Goal: Complete application form: Complete application form

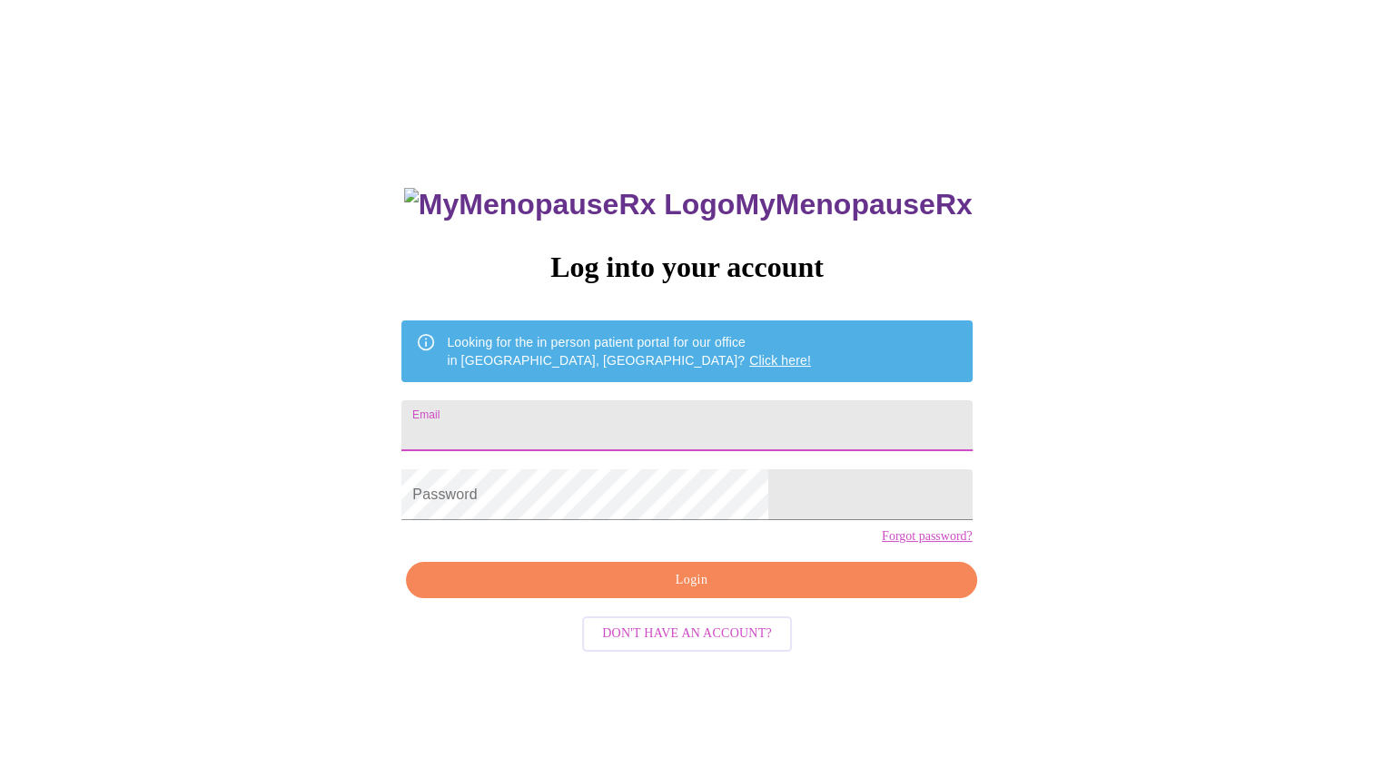
click at [556, 423] on input "Email" at bounding box center [686, 426] width 570 height 51
type input "[PERSON_NAME][EMAIL_ADDRESS][PERSON_NAME][DOMAIN_NAME]"
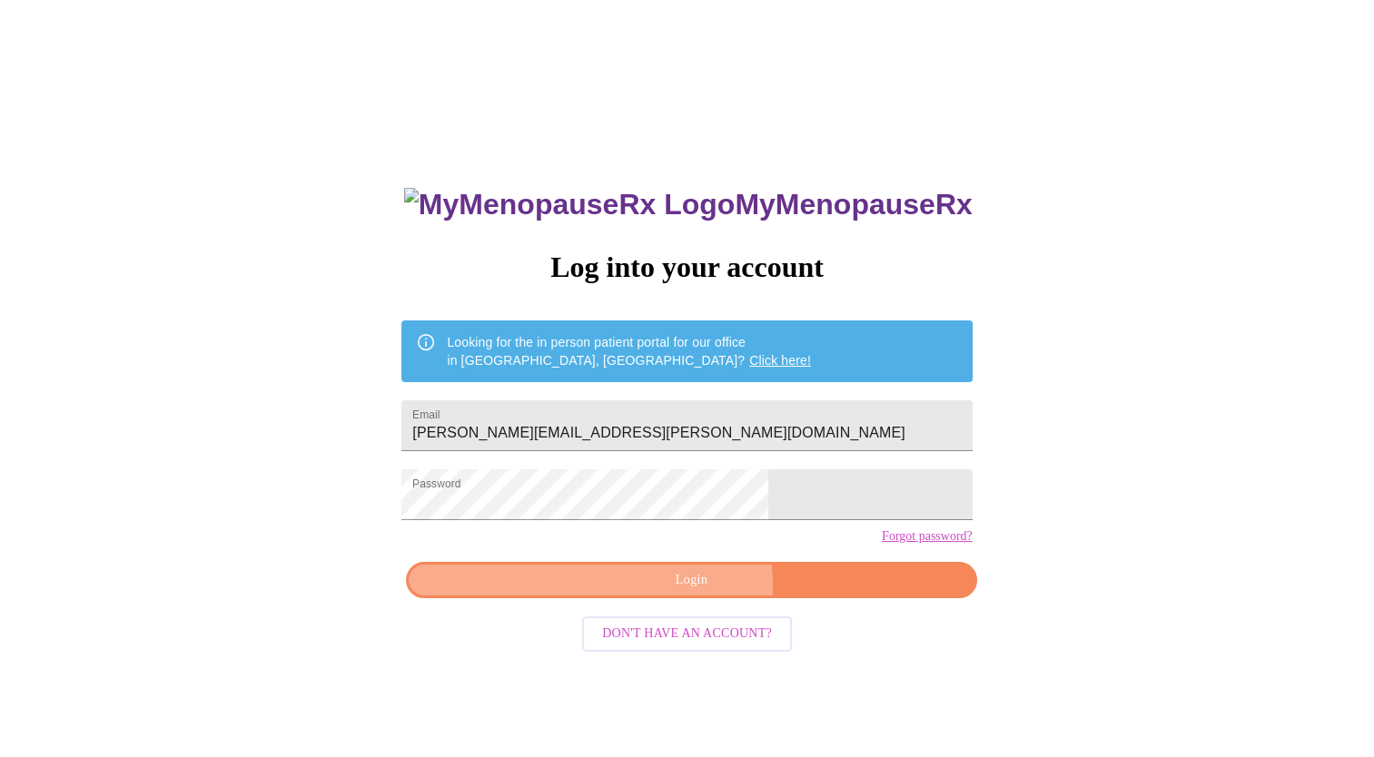
click at [690, 592] on span "Login" at bounding box center [691, 580] width 529 height 23
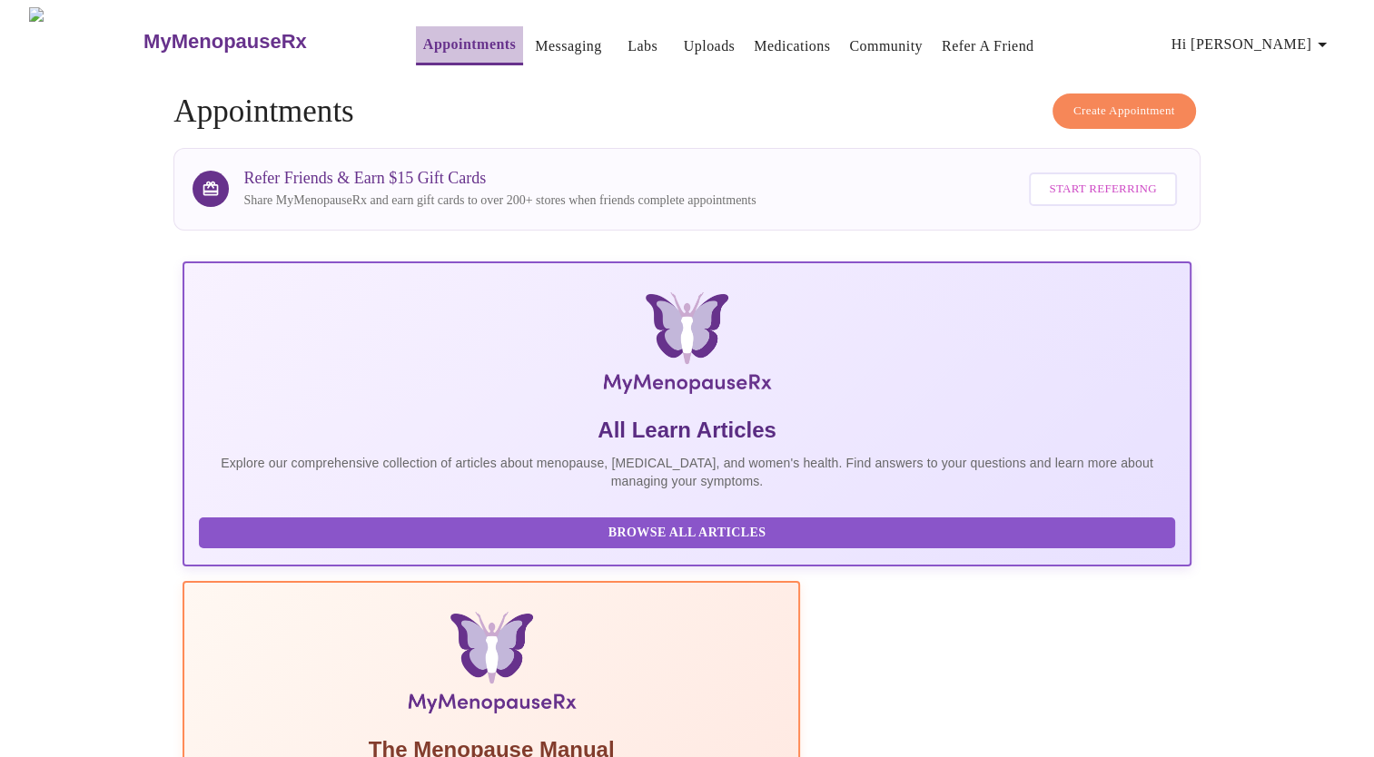
click at [437, 44] on link "Appointments" at bounding box center [469, 44] width 93 height 25
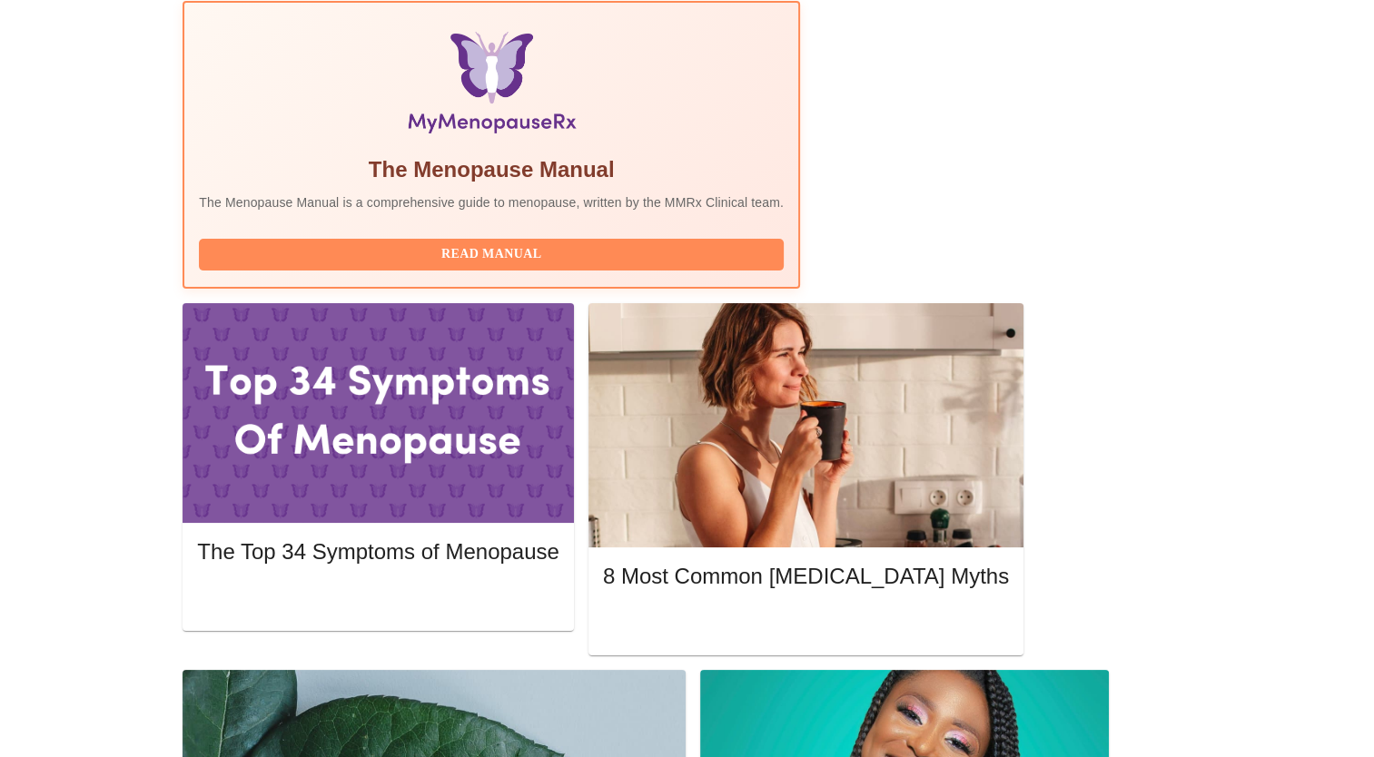
scroll to position [579, 0]
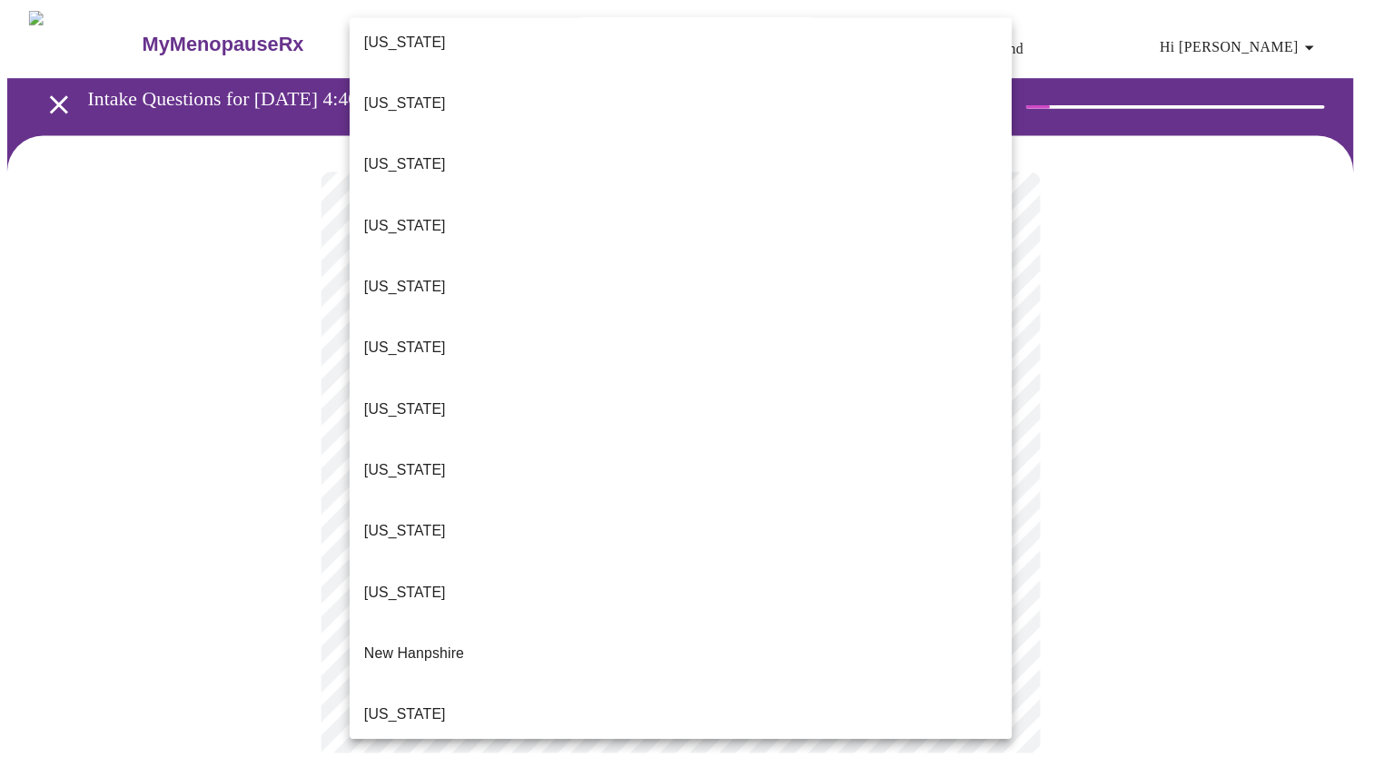
scroll to position [1126, 0]
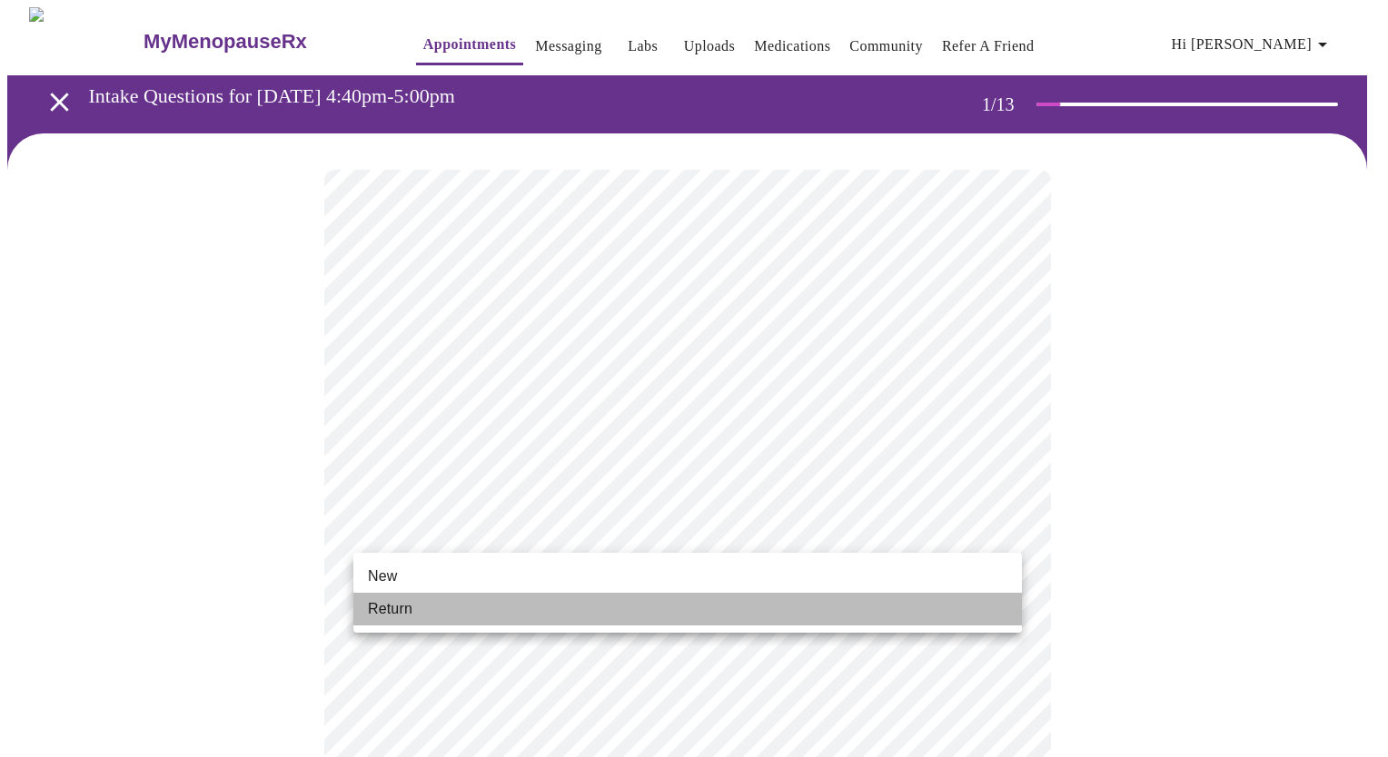
click at [490, 616] on li "Return" at bounding box center [687, 609] width 668 height 33
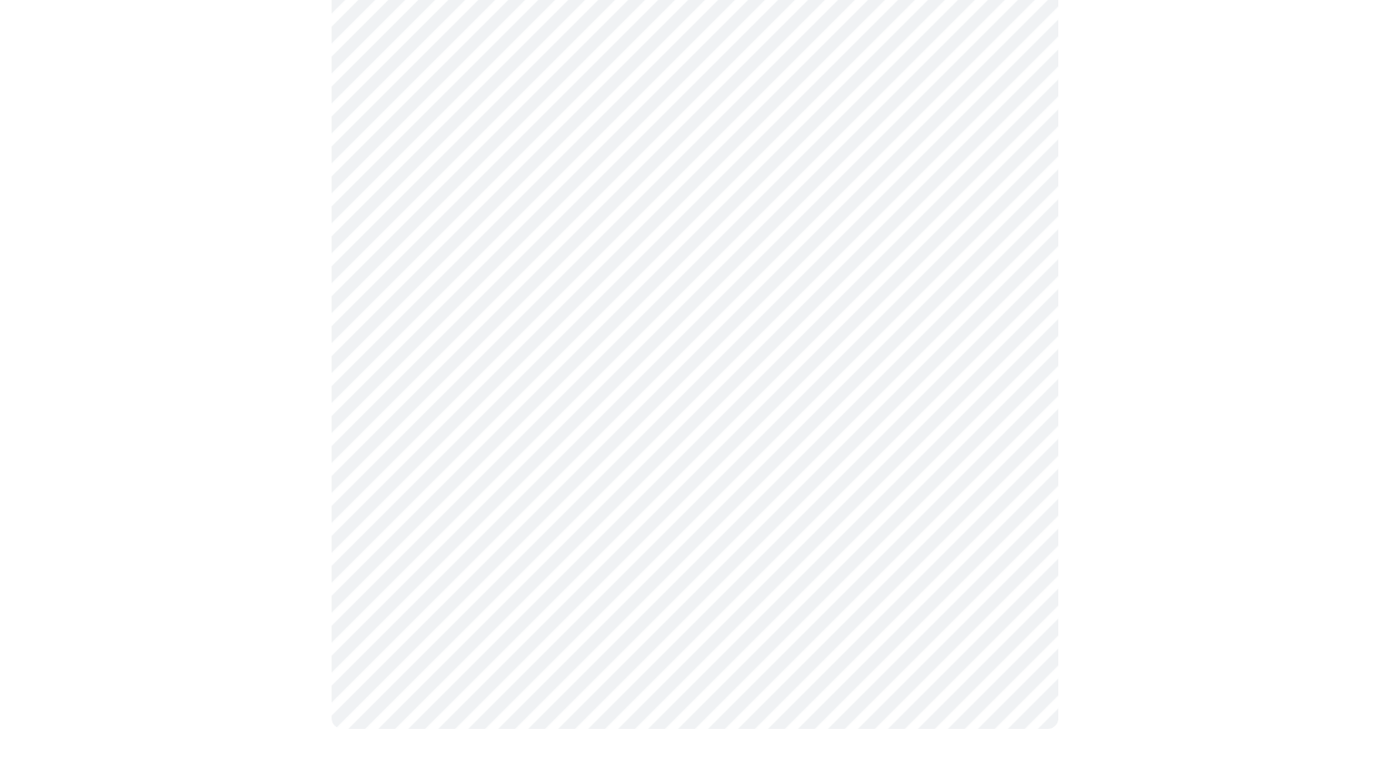
scroll to position [0, 0]
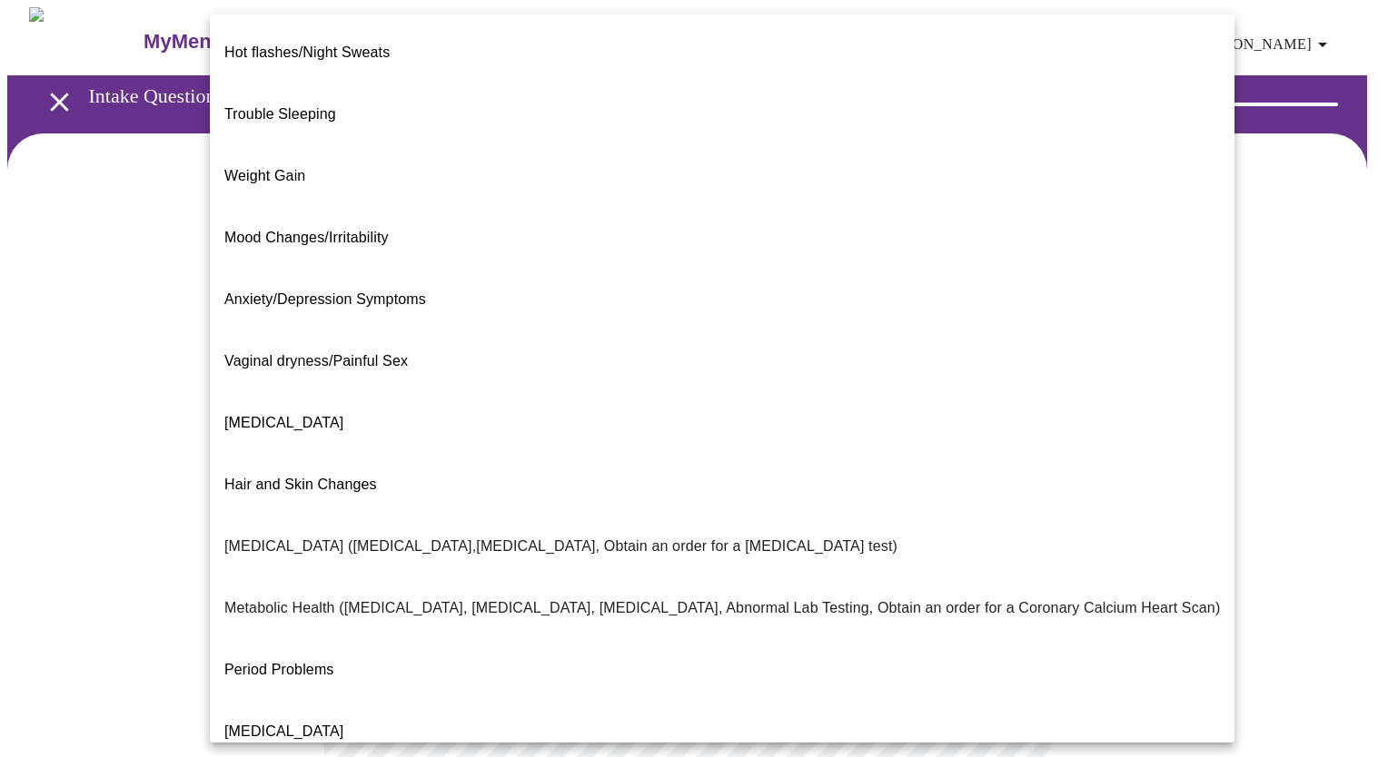
click at [1010, 374] on body "MyMenopauseRx Appointments Messaging Labs Uploads Medications Community Refer a…" at bounding box center [693, 552] width 1373 height 1091
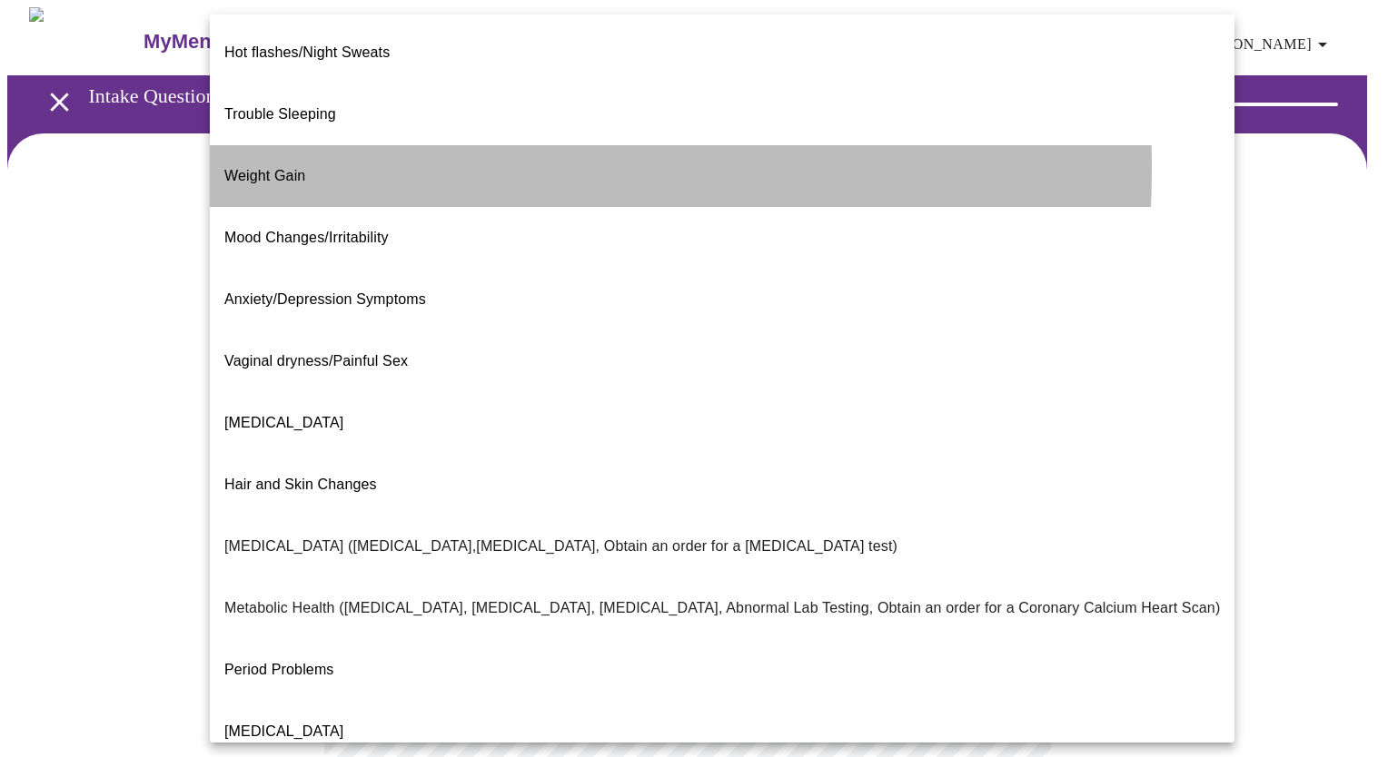
click at [276, 168] on span "Weight Gain" at bounding box center [264, 175] width 81 height 15
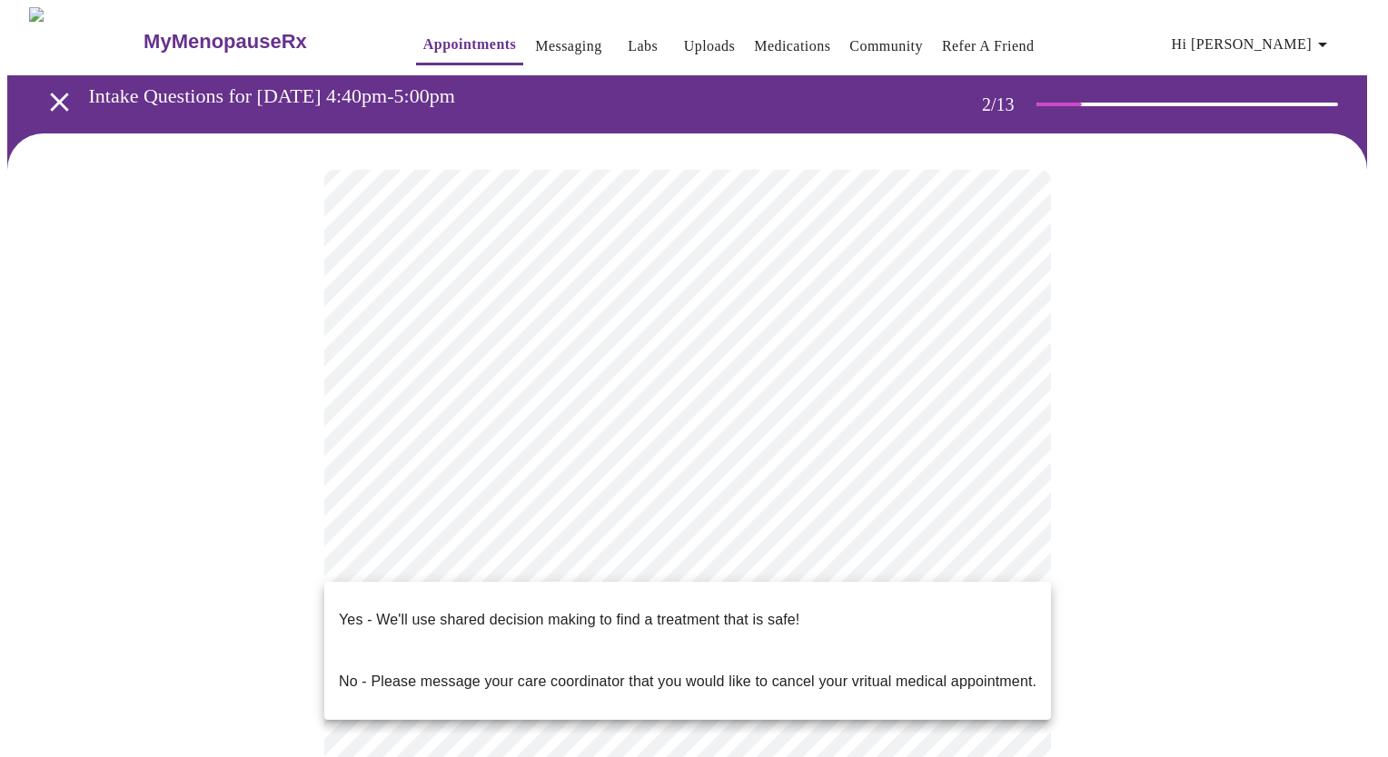
click at [1003, 551] on body "MyMenopauseRx Appointments Messaging Labs Uploads Medications Community Refer a…" at bounding box center [693, 547] width 1373 height 1080
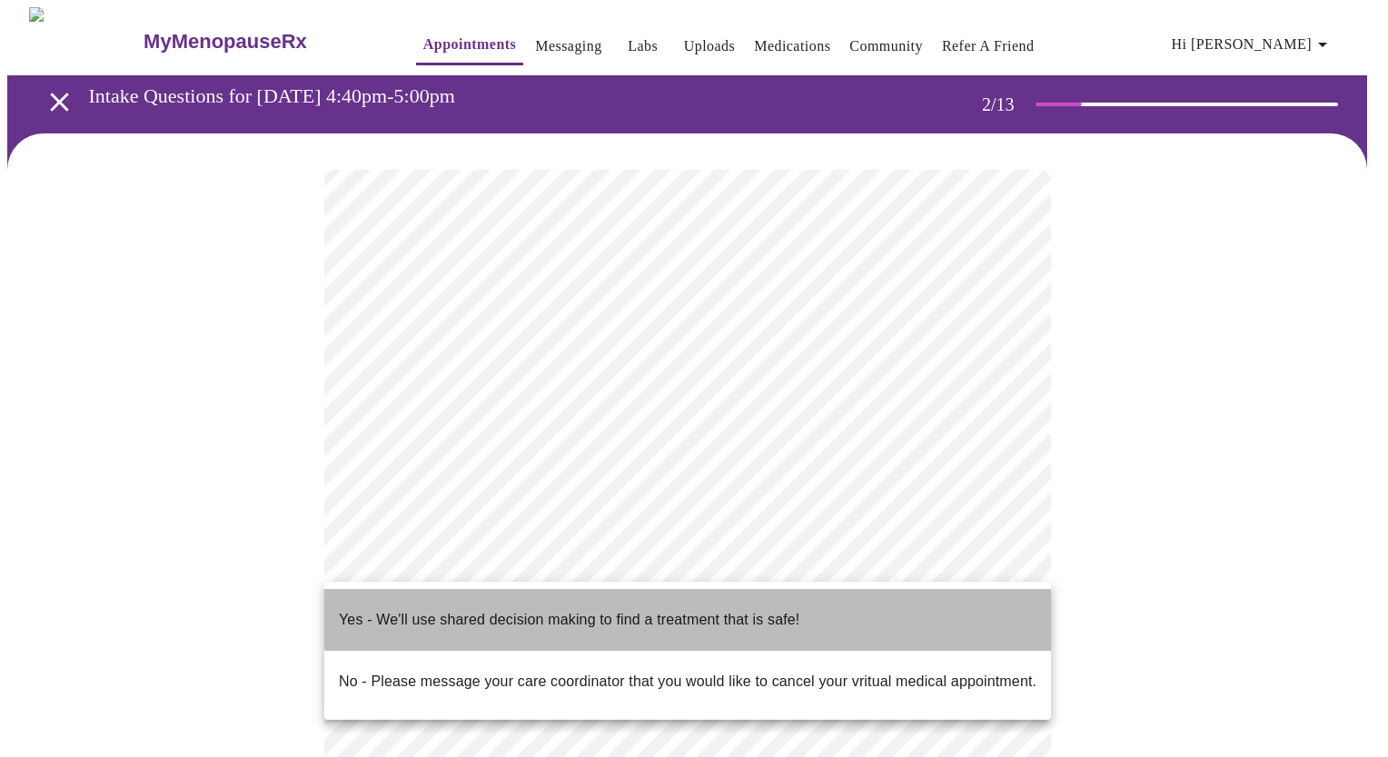
click at [765, 609] on p "Yes - We'll use shared decision making to find a treatment that is safe!" at bounding box center [569, 620] width 460 height 22
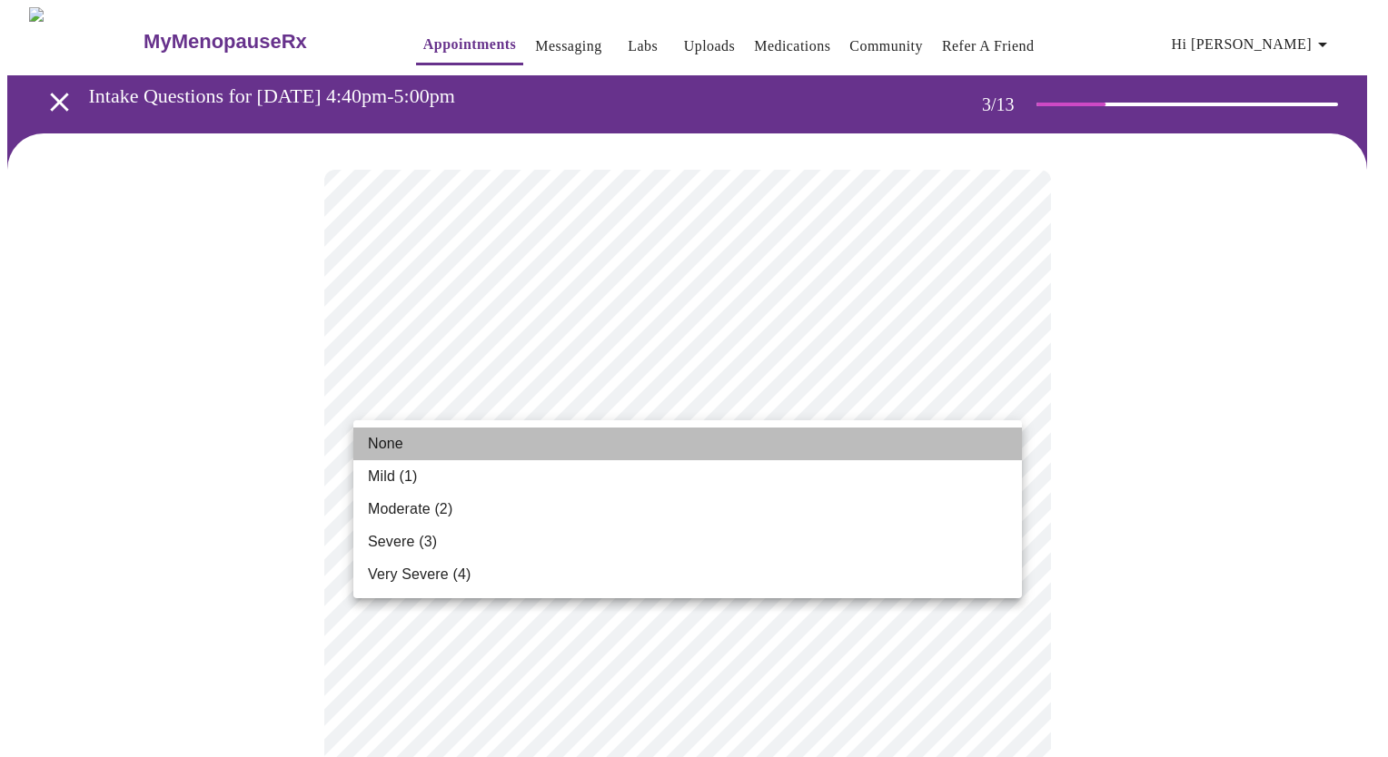
click at [389, 447] on span "None" at bounding box center [385, 444] width 35 height 22
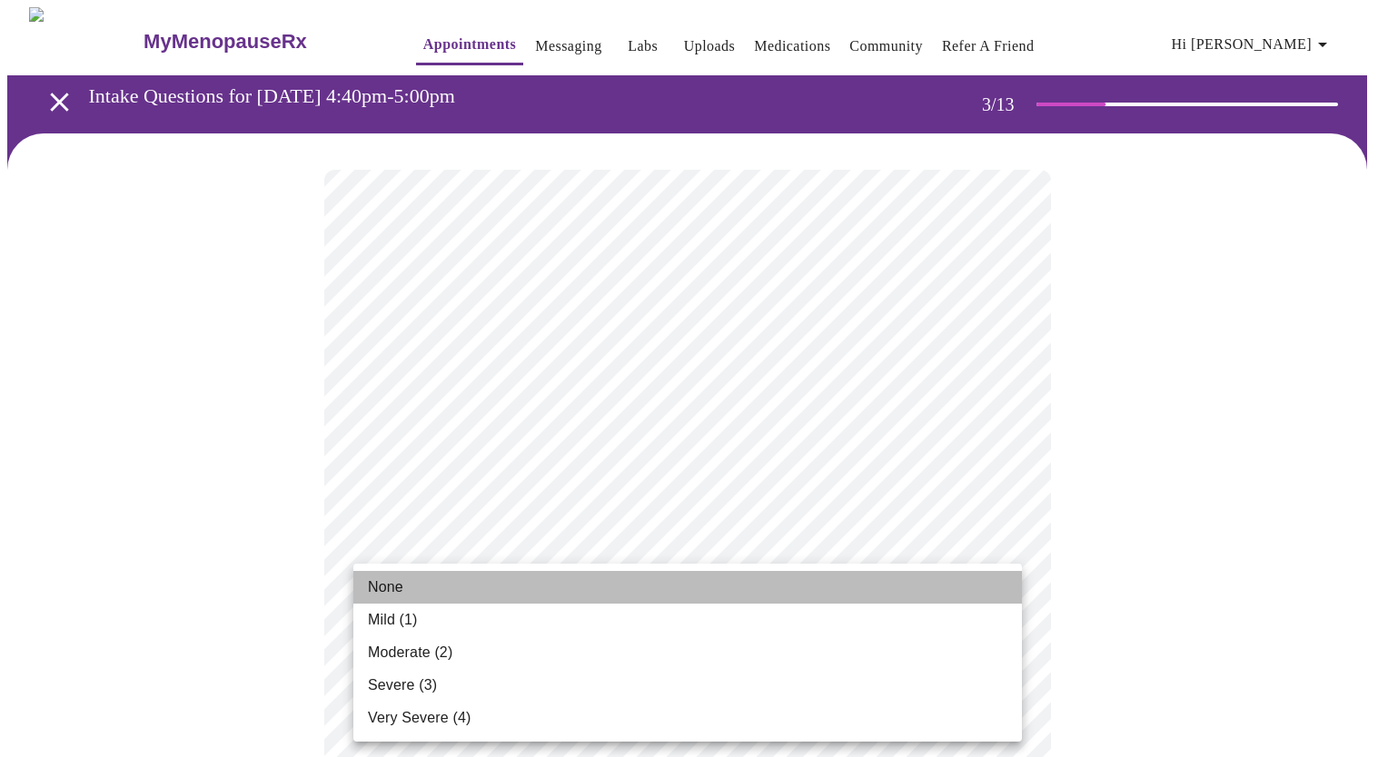
click at [396, 589] on span "None" at bounding box center [385, 588] width 35 height 22
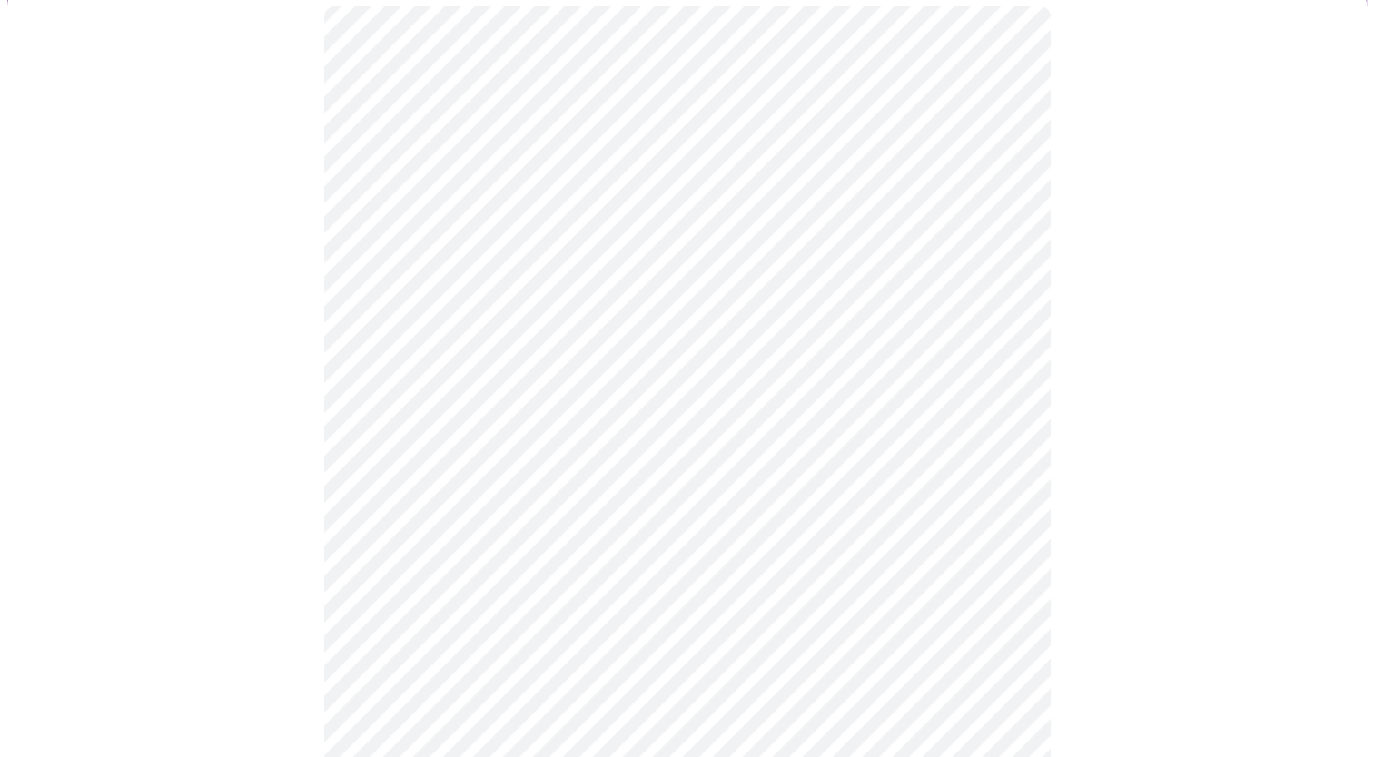
scroll to position [200, 0]
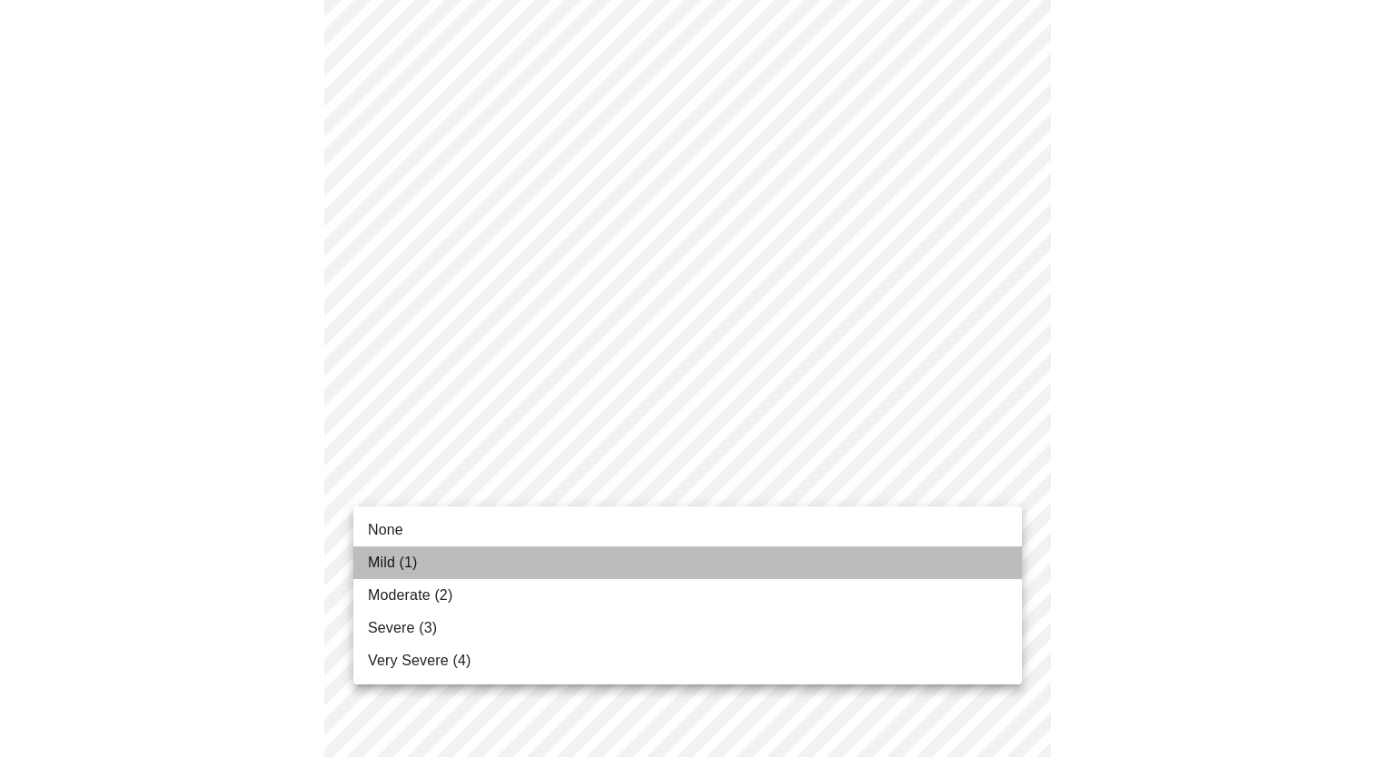
click at [392, 565] on span "Mild (1)" at bounding box center [393, 563] width 50 height 22
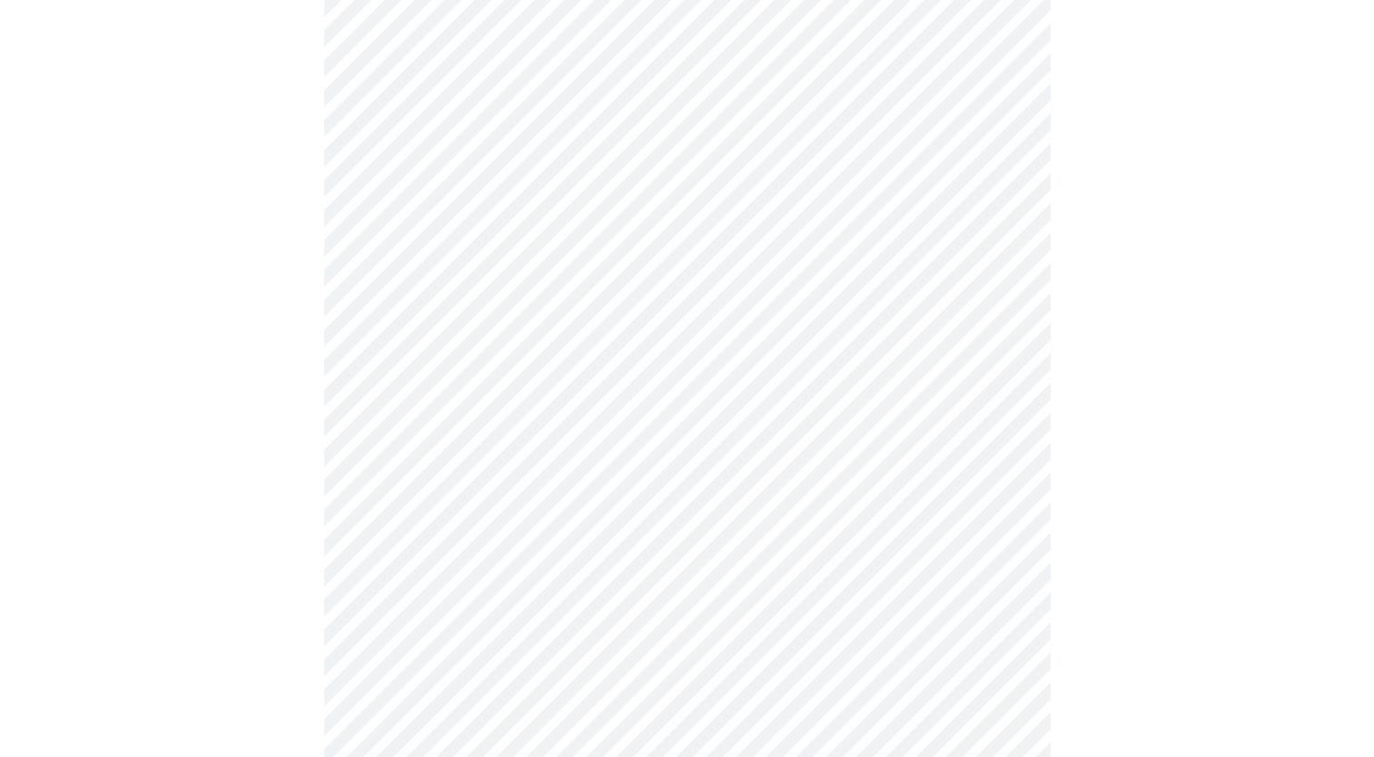
scroll to position [321, 0]
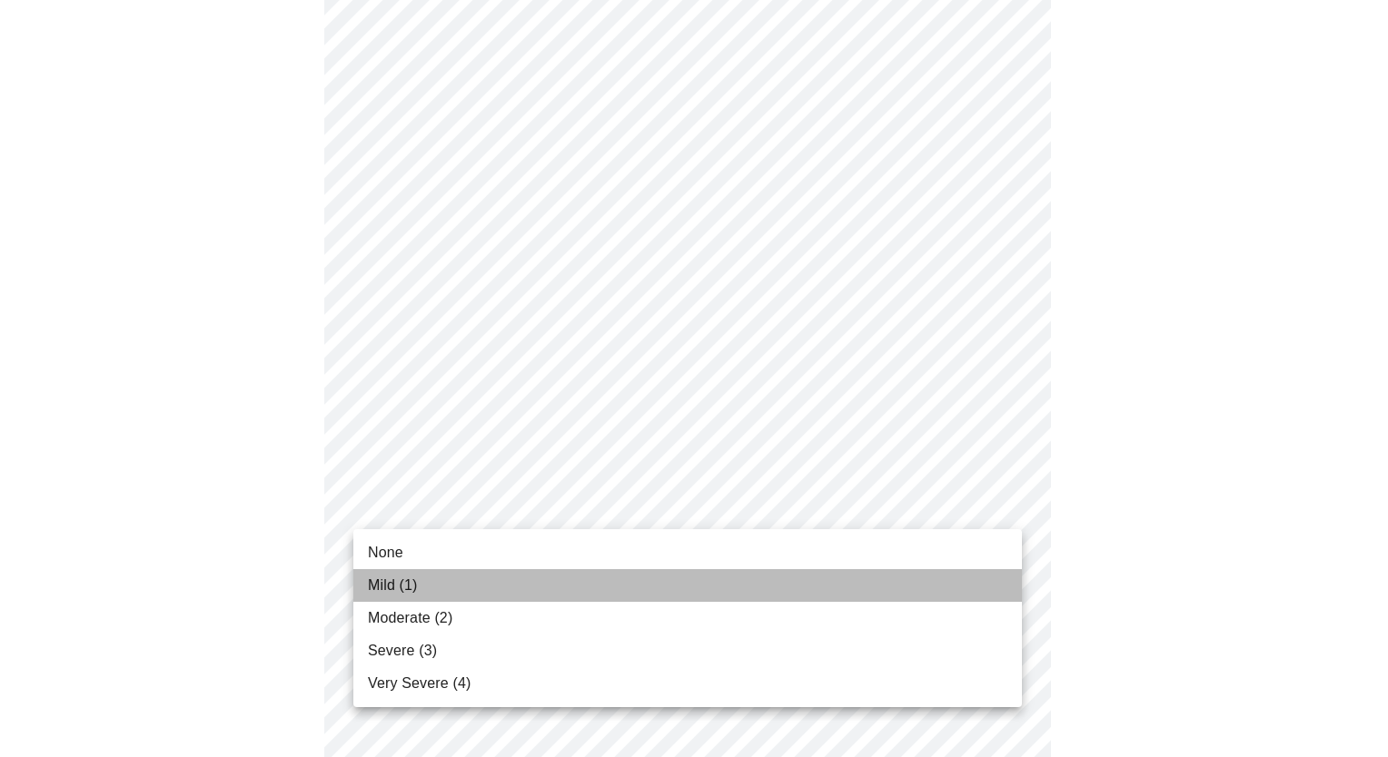
click at [400, 588] on span "Mild (1)" at bounding box center [393, 586] width 50 height 22
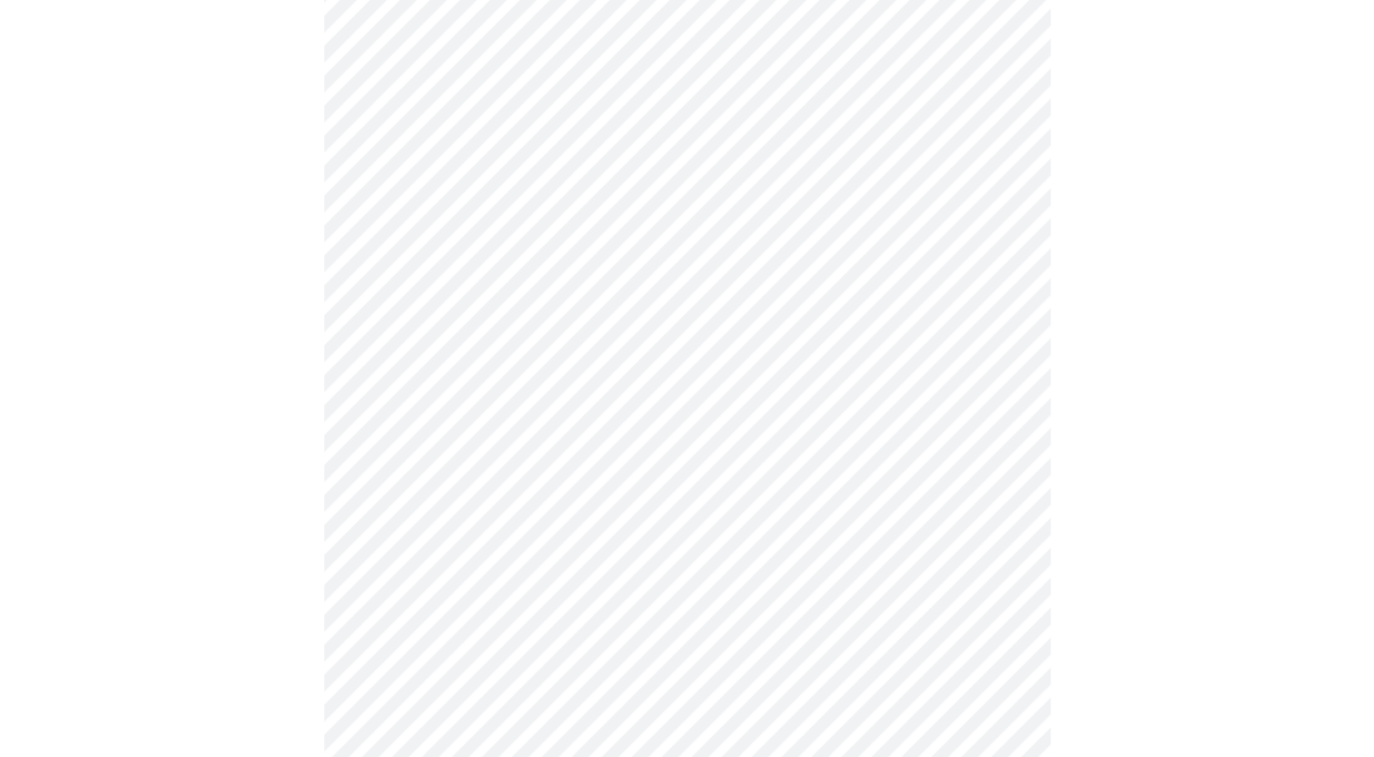
scroll to position [456, 0]
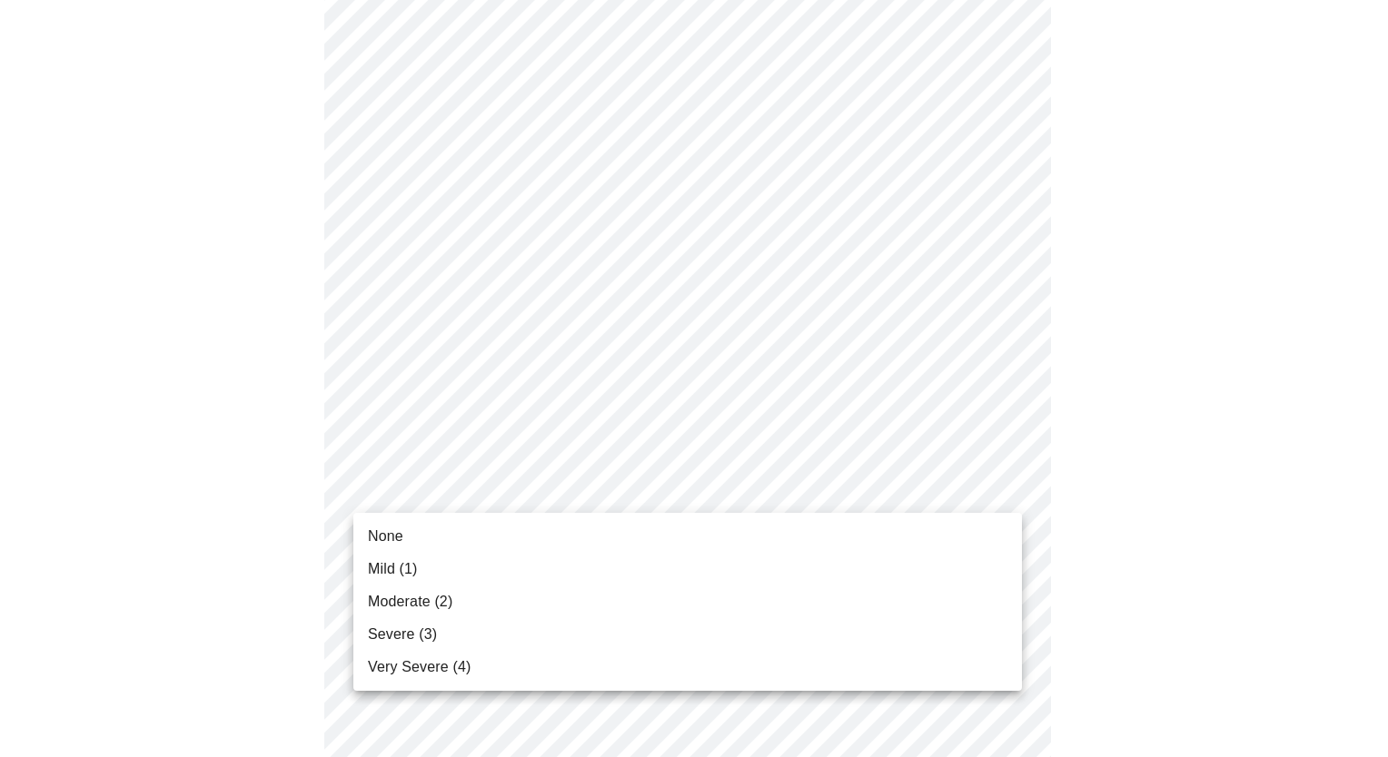
click at [693, 492] on body "MyMenopauseRx Appointments Messaging Labs Uploads Medications Community Refer a…" at bounding box center [693, 707] width 1373 height 2313
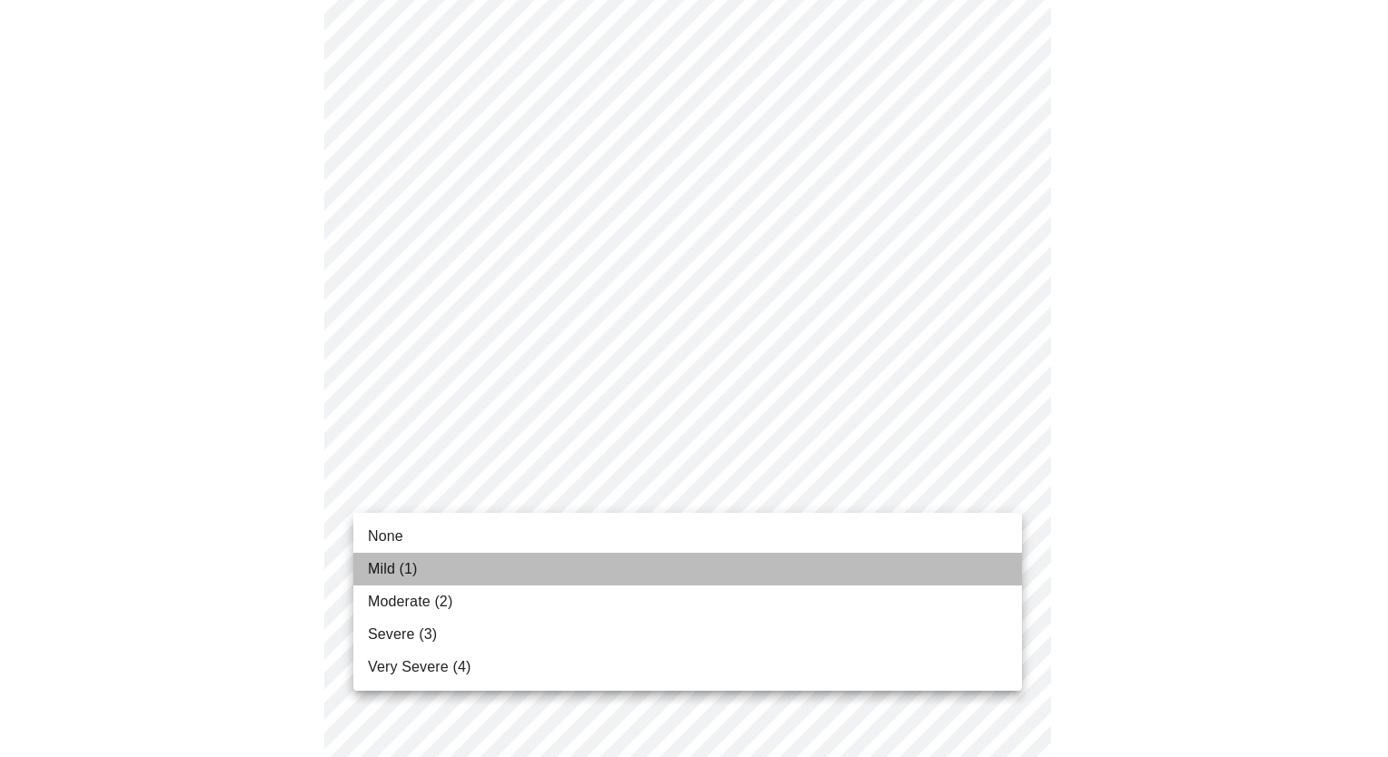
click at [418, 569] on span "Mild (1)" at bounding box center [393, 570] width 50 height 22
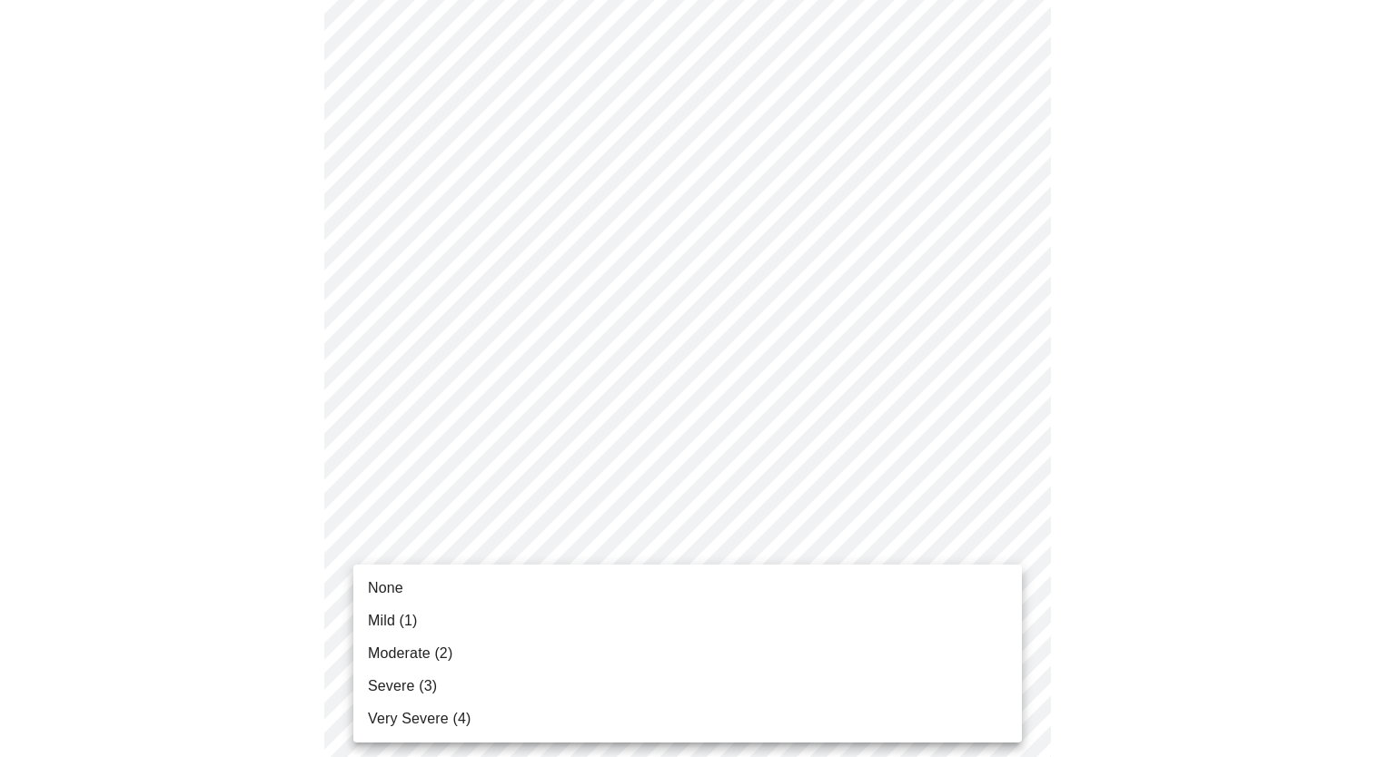
click at [690, 599] on body "MyMenopauseRx Appointments Messaging Labs Uploads Medications Community Refer a…" at bounding box center [693, 695] width 1373 height 2288
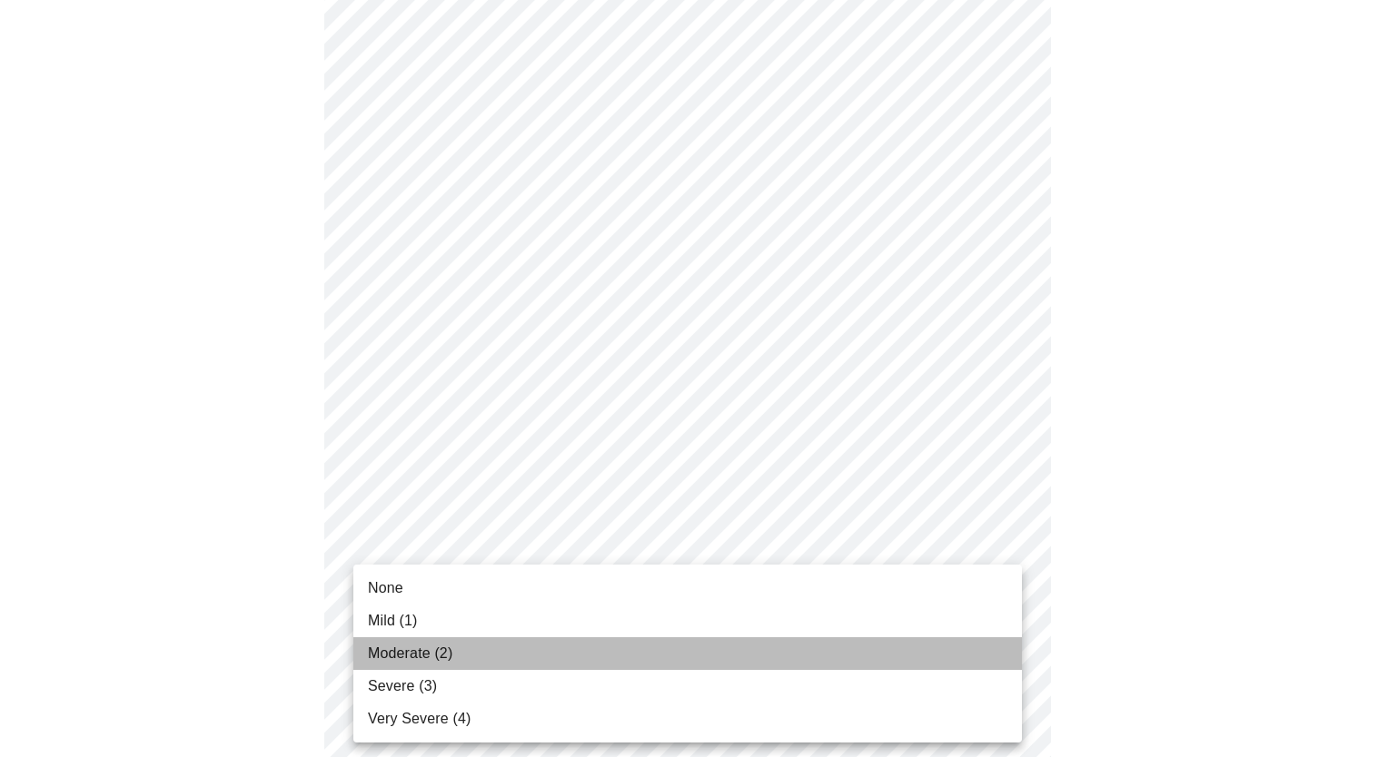
click at [444, 652] on span "Moderate (2)" at bounding box center [410, 654] width 84 height 22
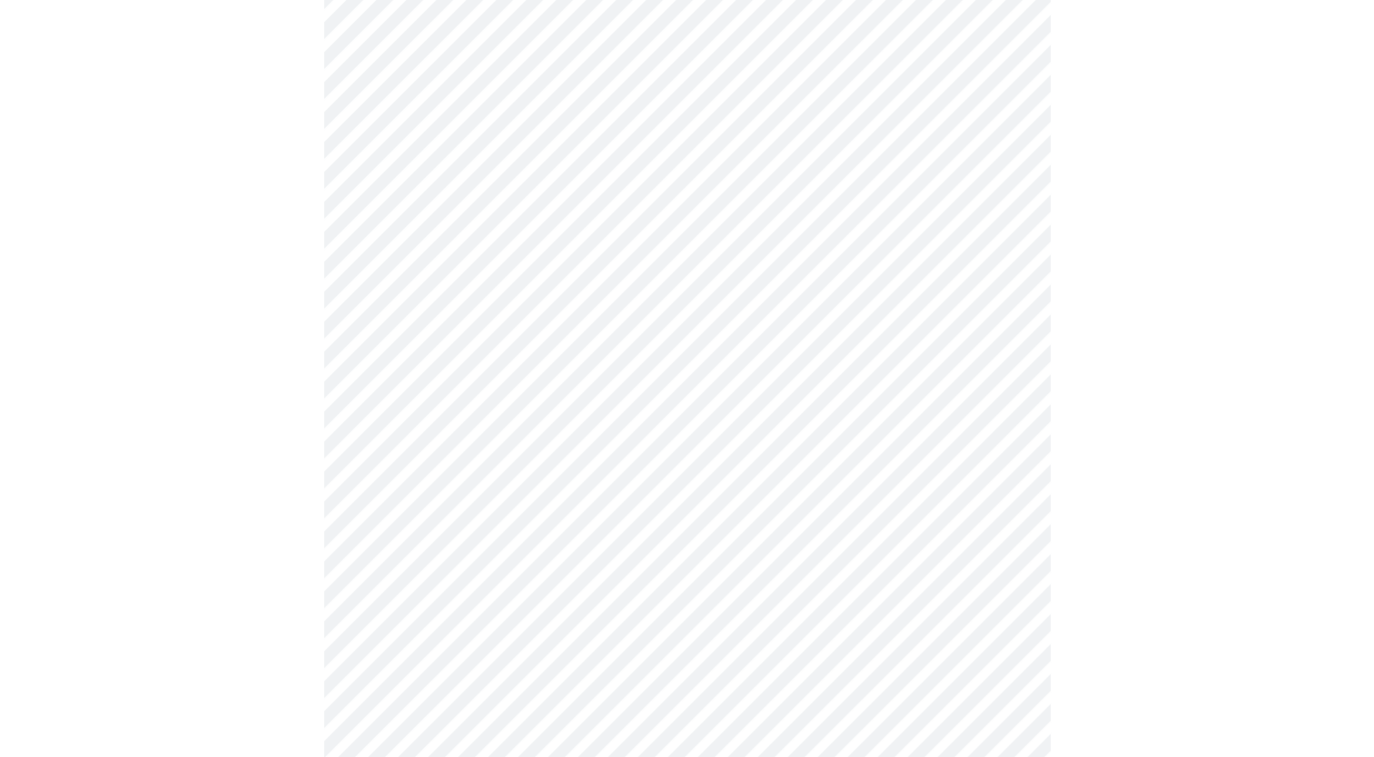
scroll to position [723, 0]
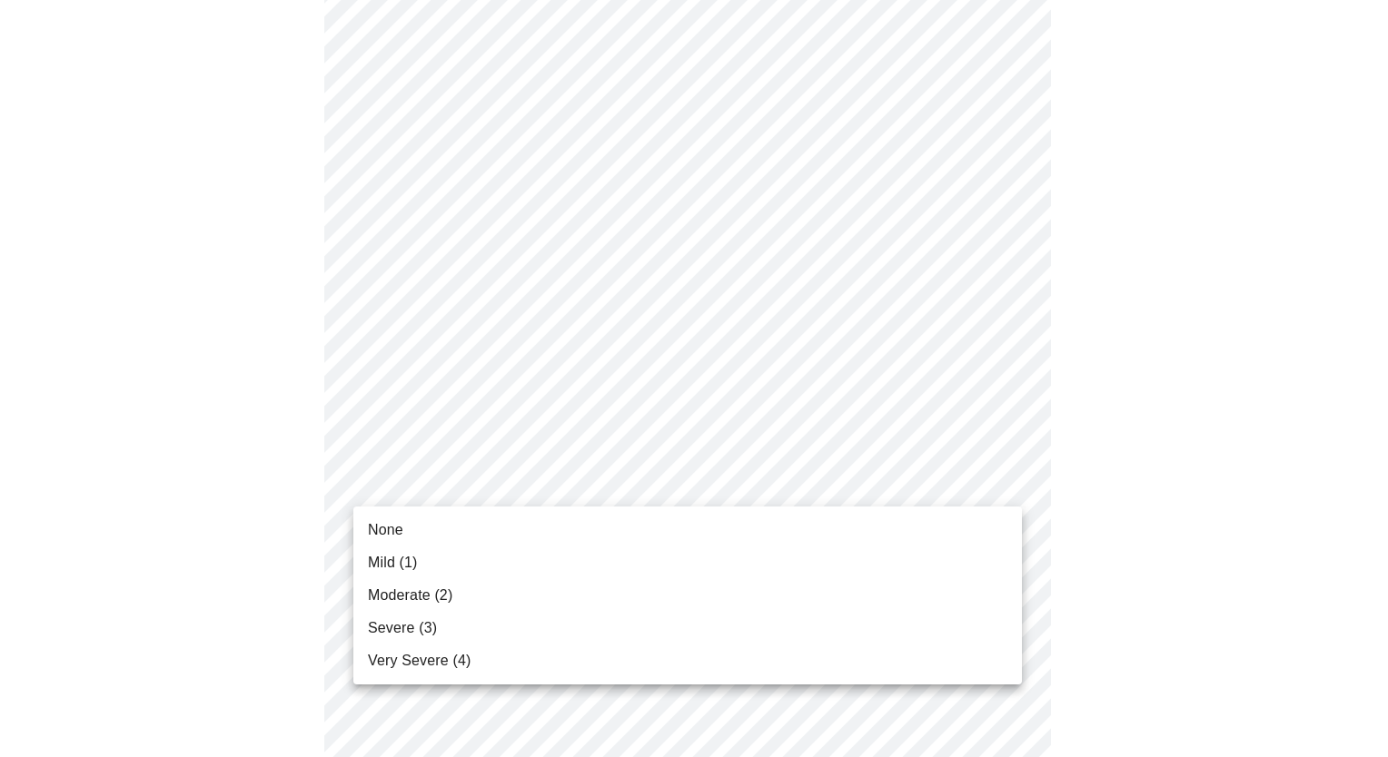
click at [586, 483] on body "MyMenopauseRx Appointments Messaging Labs Uploads Medications Community Refer a…" at bounding box center [693, 415] width 1373 height 2262
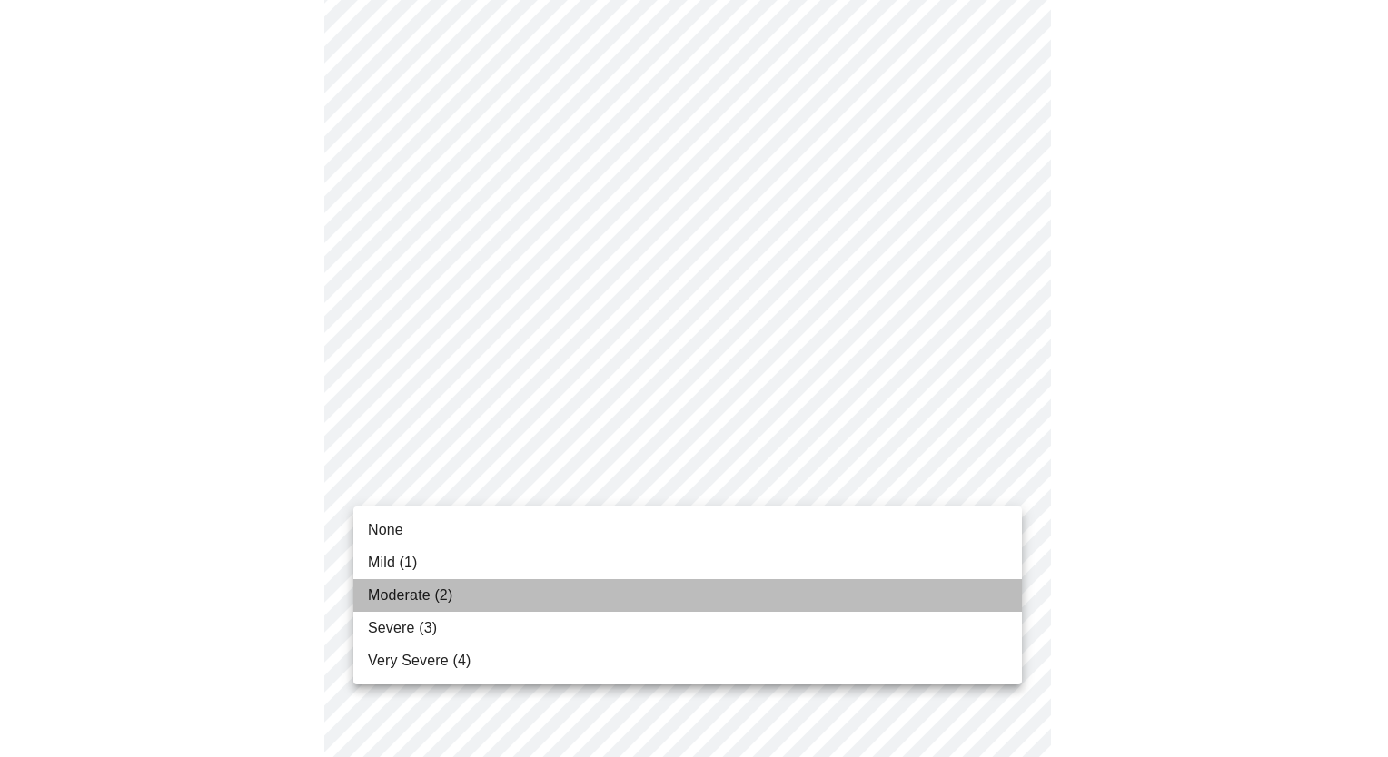
click at [408, 596] on span "Moderate (2)" at bounding box center [410, 596] width 84 height 22
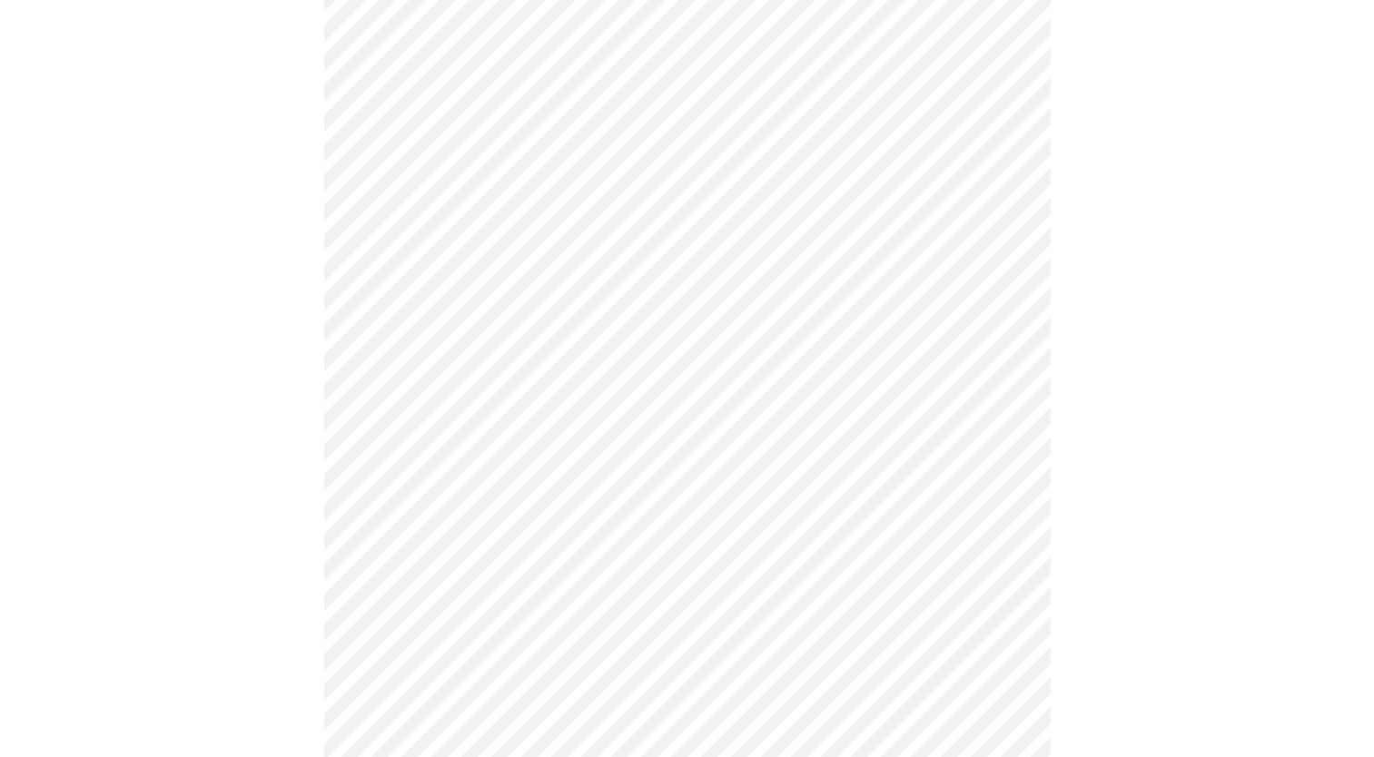
scroll to position [1005, 0]
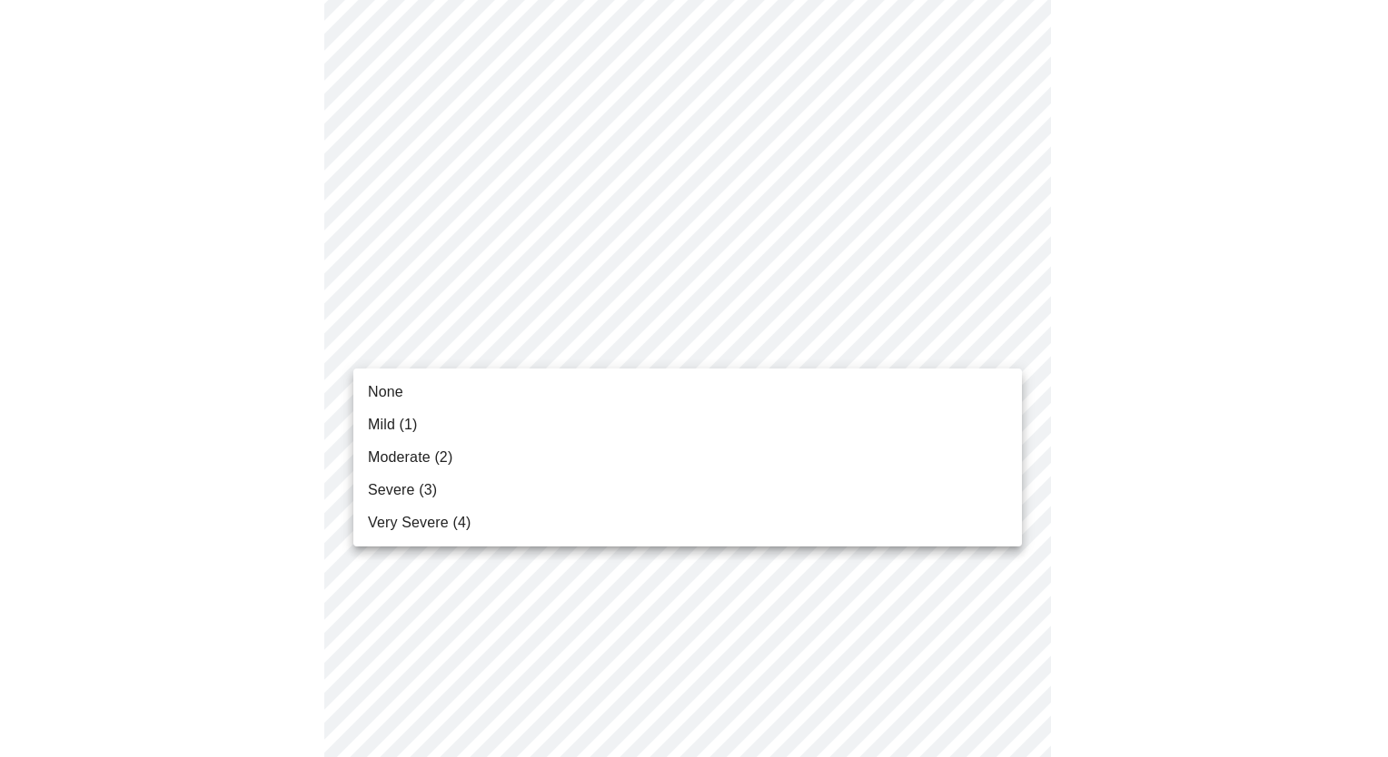
click at [663, 341] on body "MyMenopauseRx Appointments Messaging Labs Uploads Medications Community Refer a…" at bounding box center [693, 120] width 1373 height 2237
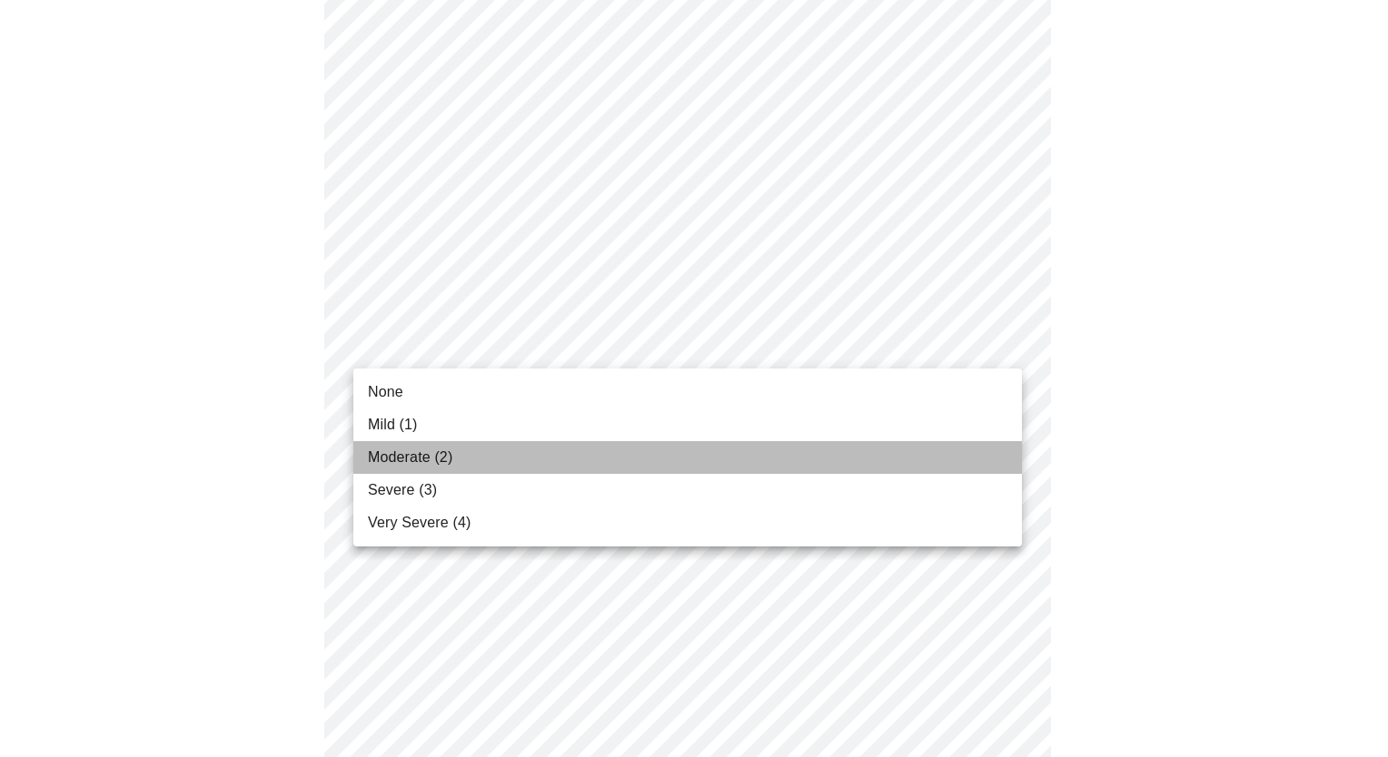
click at [429, 456] on span "Moderate (2)" at bounding box center [410, 458] width 84 height 22
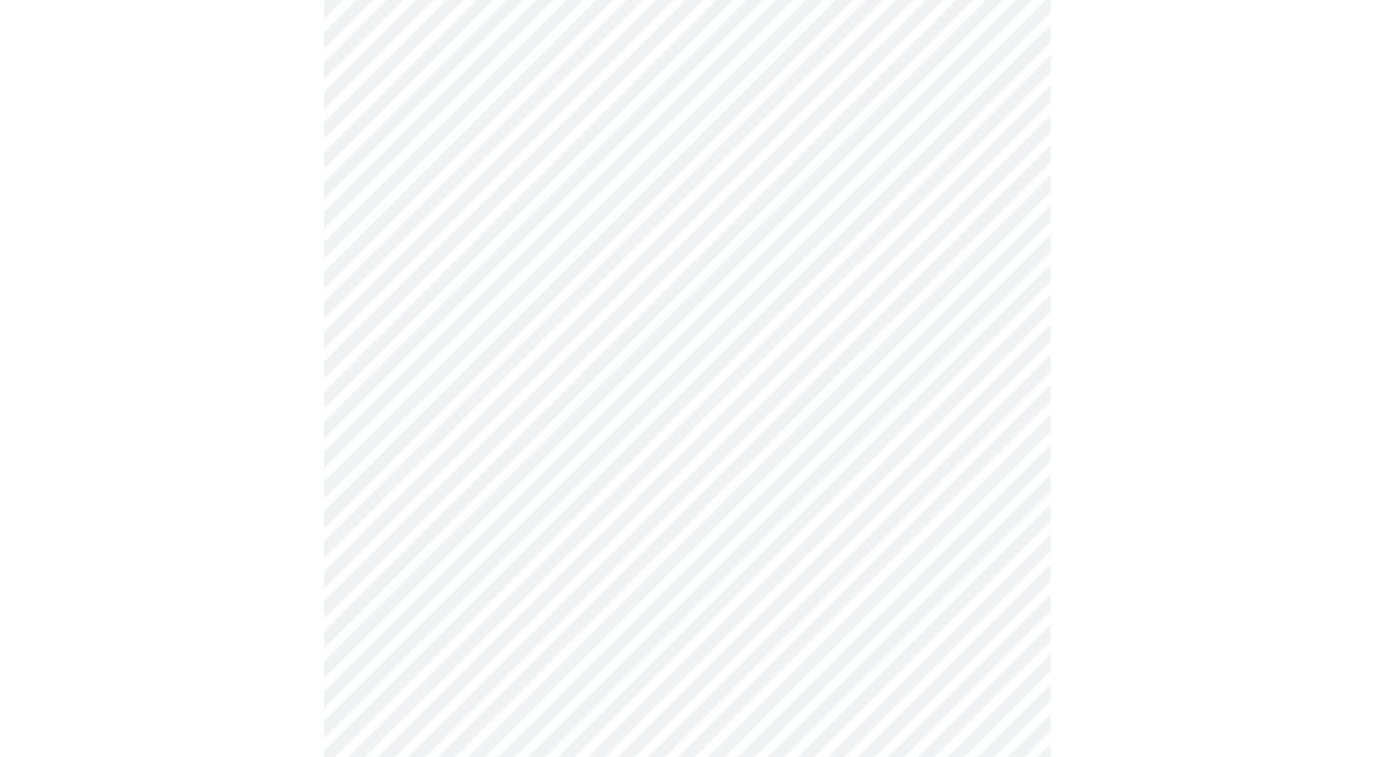
scroll to position [1227, 0]
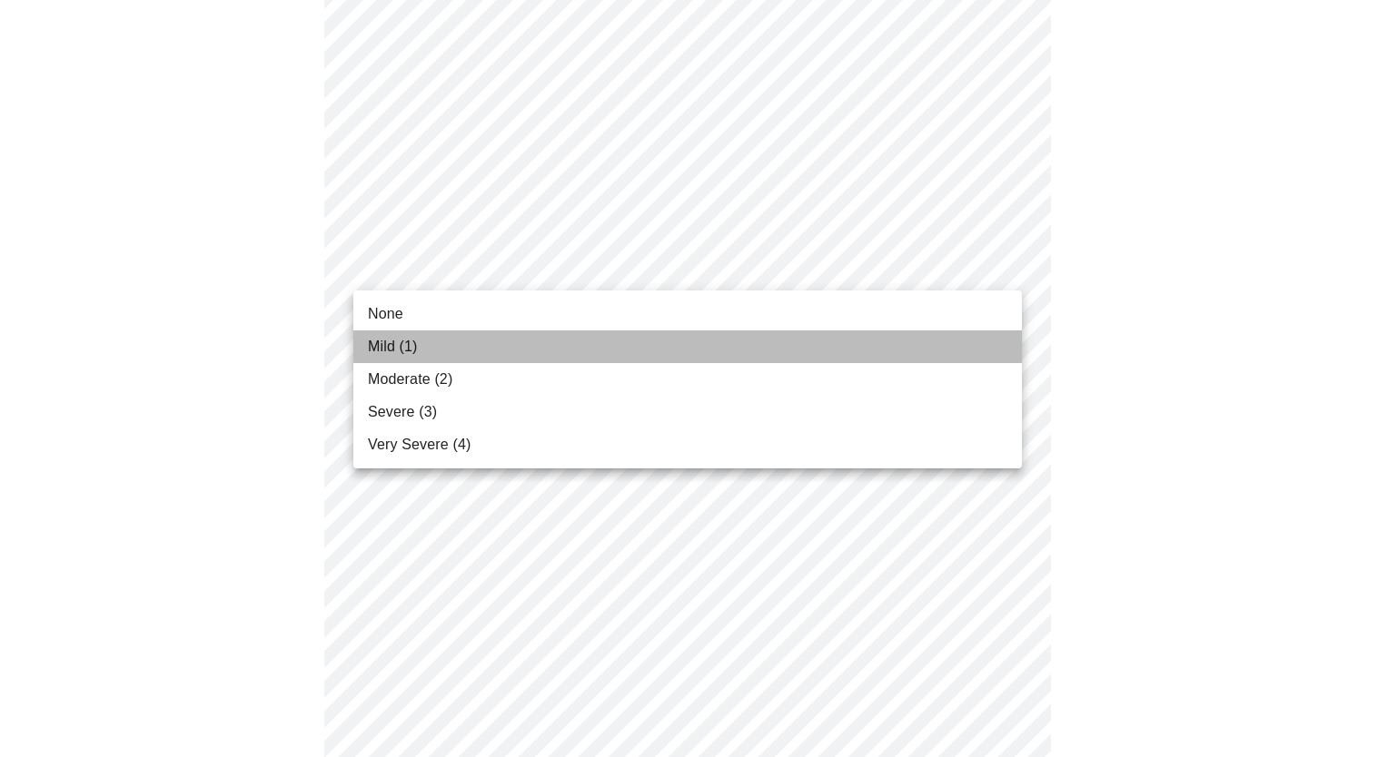
click at [381, 347] on span "Mild (1)" at bounding box center [393, 347] width 50 height 22
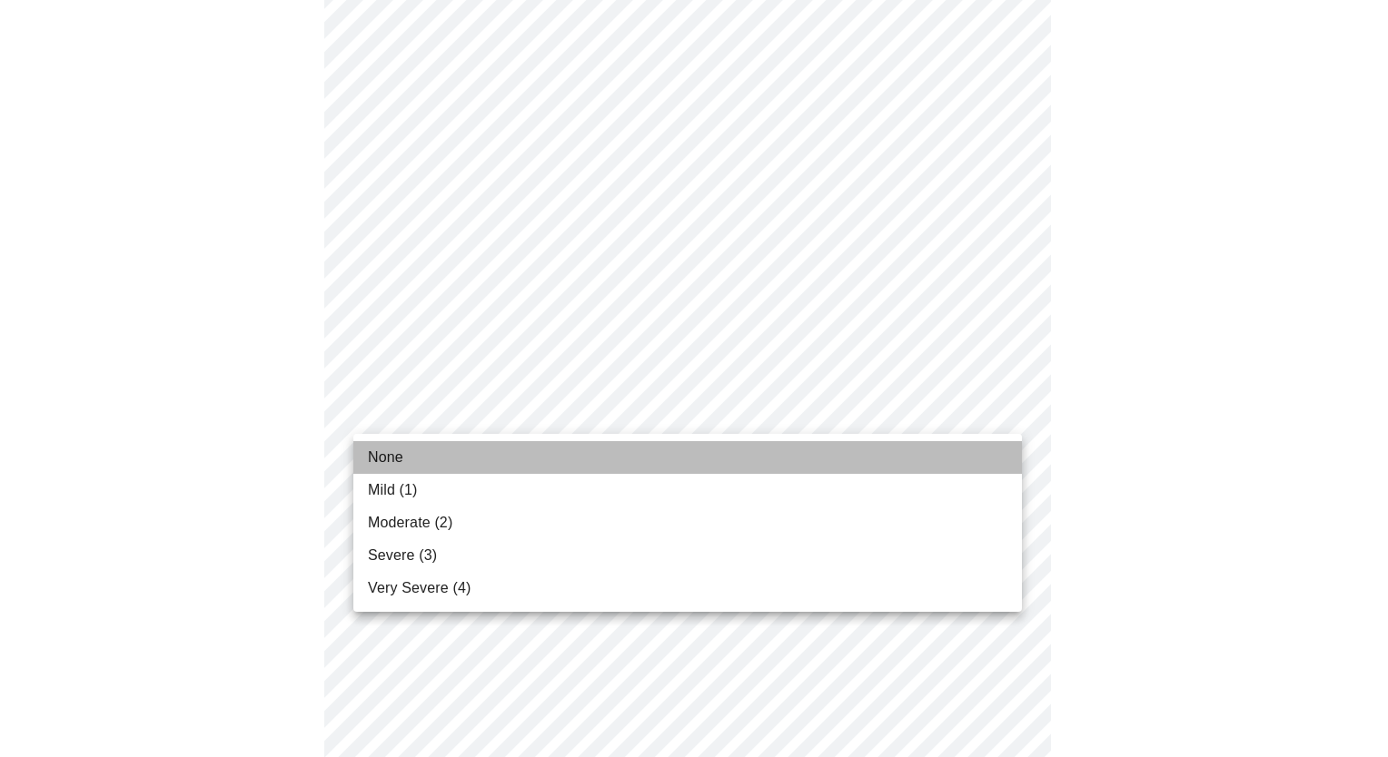
click at [398, 467] on span "None" at bounding box center [385, 458] width 35 height 22
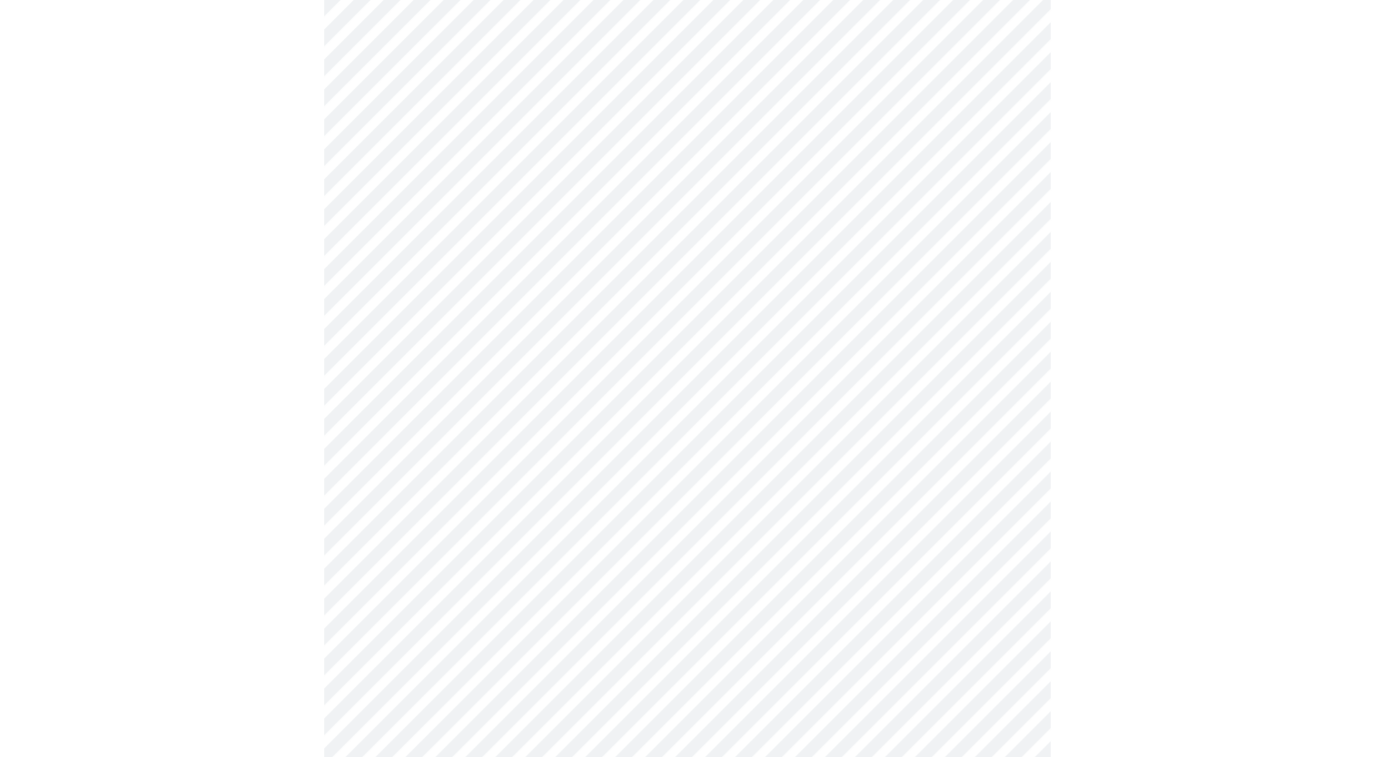
scroll to position [1252, 0]
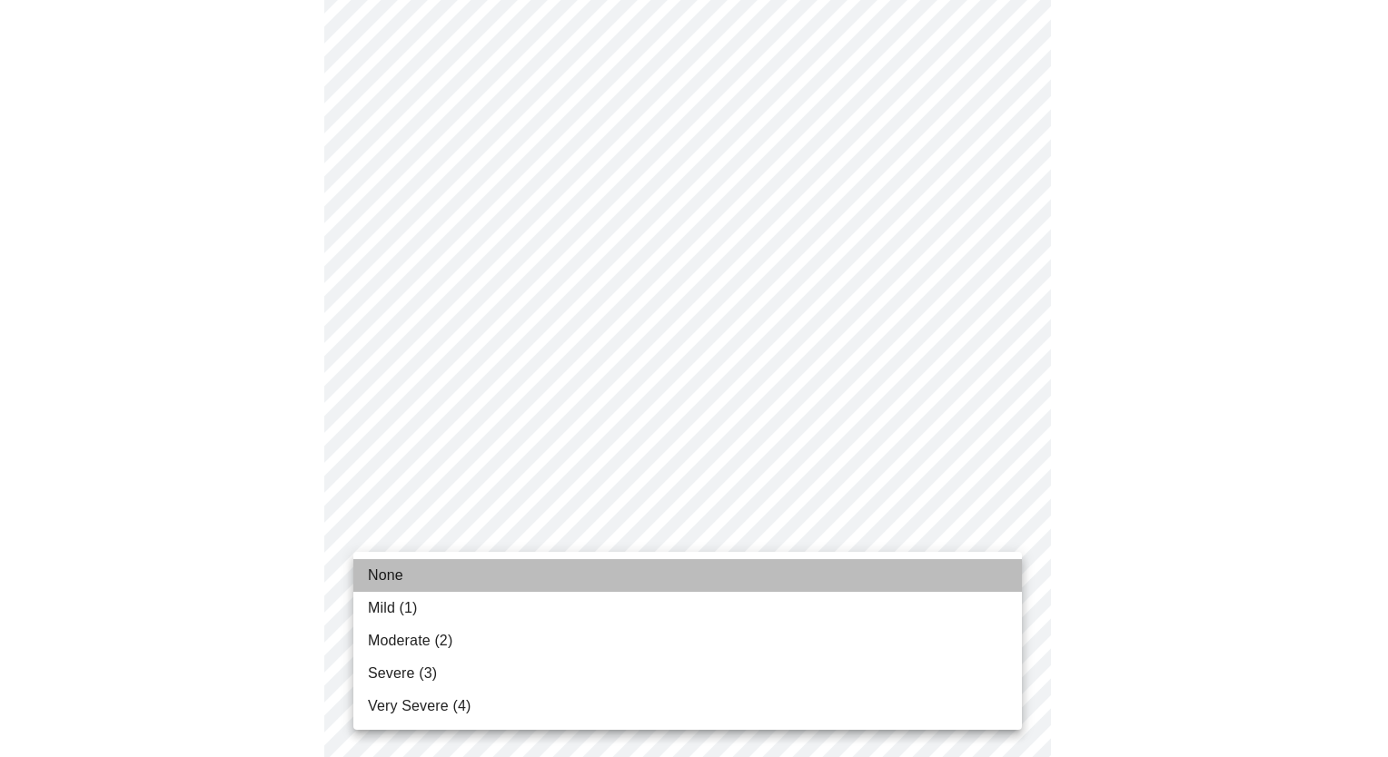
click at [396, 574] on span "None" at bounding box center [385, 576] width 35 height 22
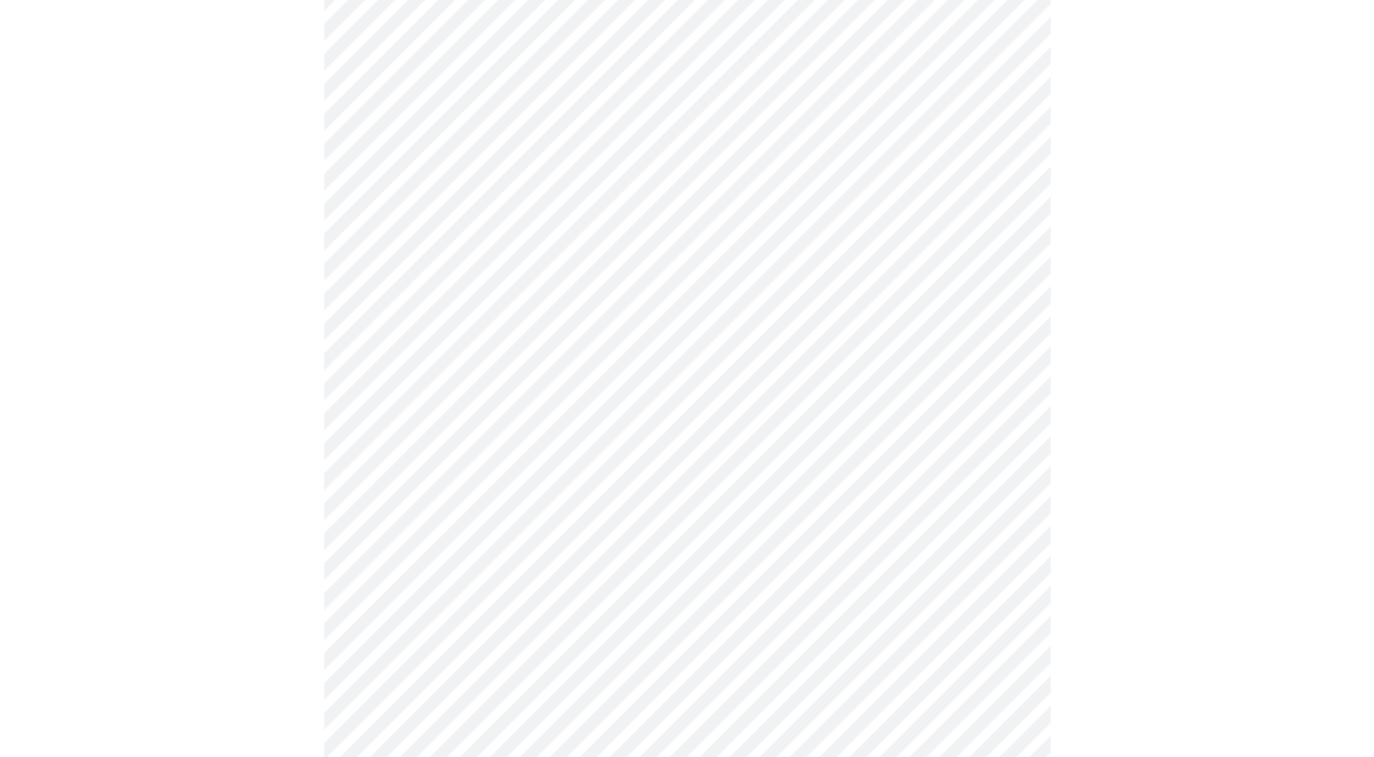
scroll to position [597, 0]
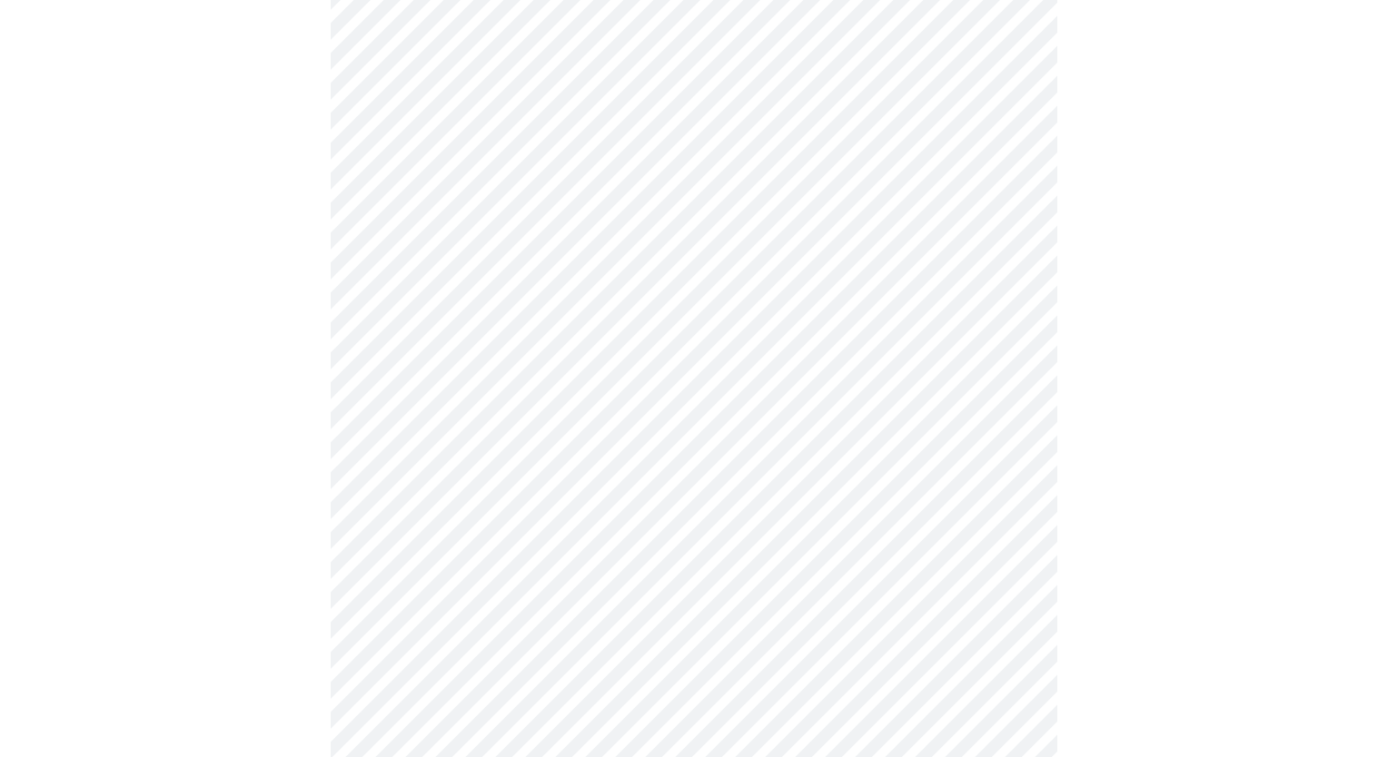
click at [694, 431] on body "MyMenopauseRx Appointments Messaging Labs Uploads Medications Community Refer a…" at bounding box center [693, 269] width 1373 height 1717
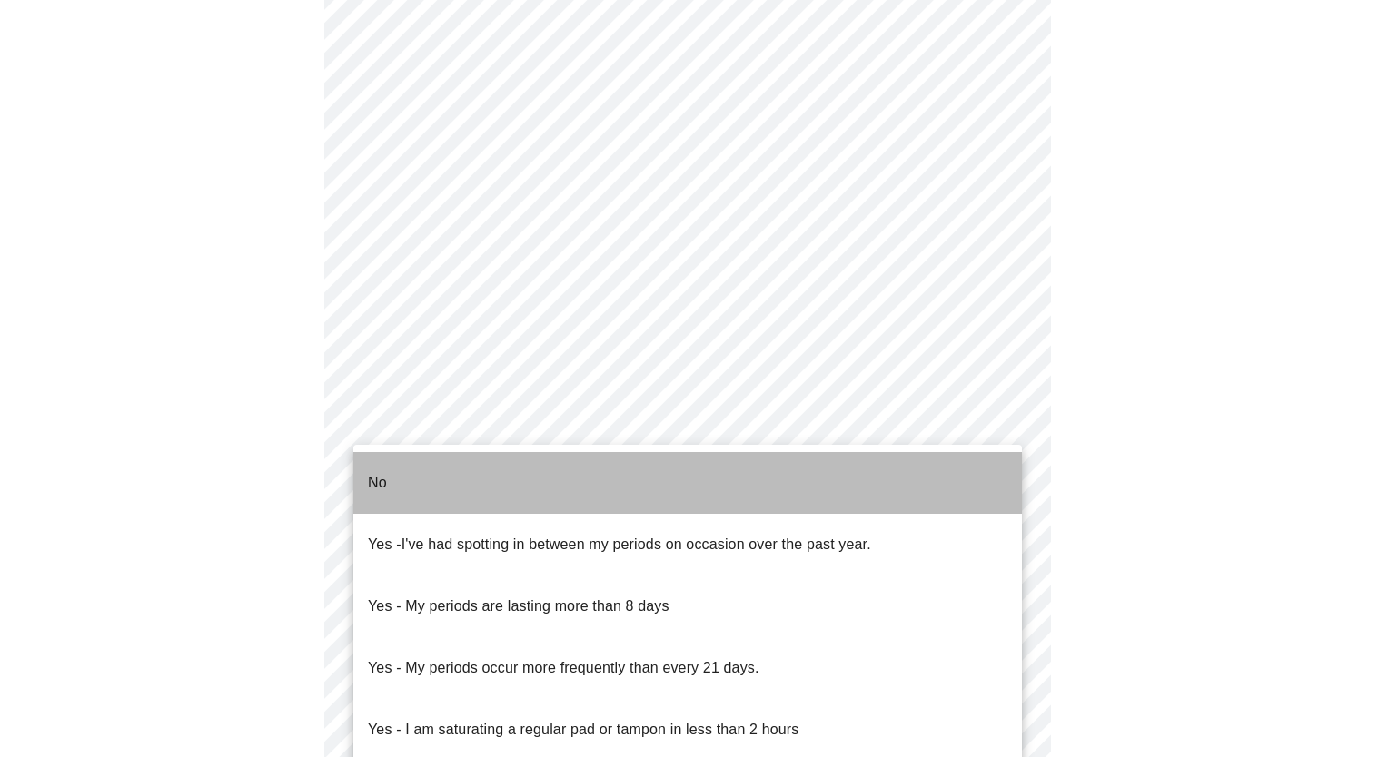
click at [376, 472] on p "No" at bounding box center [377, 483] width 19 height 22
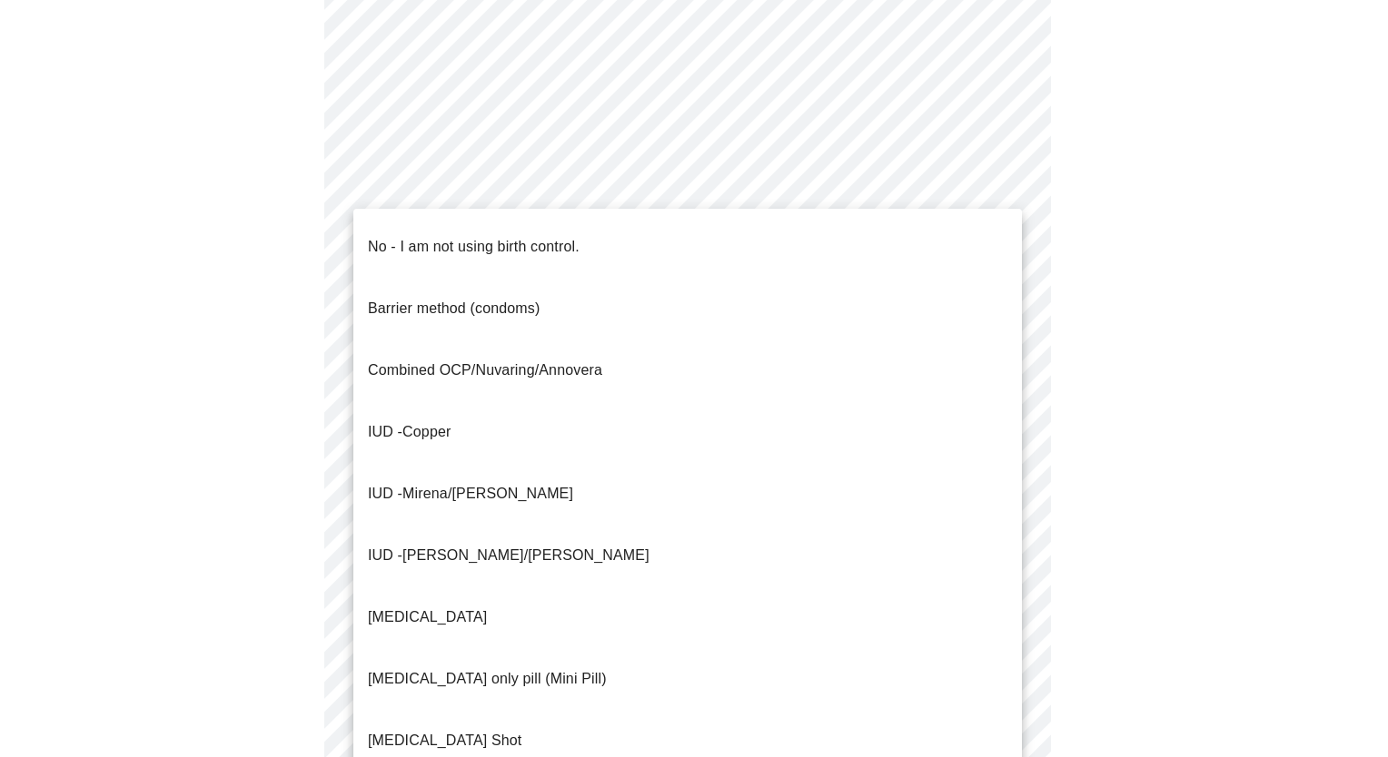
click at [635, 570] on body "MyMenopauseRx Appointments Messaging Labs Uploads Medications Community Refer a…" at bounding box center [693, 264] width 1373 height 1706
click at [560, 236] on p "No - I am not using birth control." at bounding box center [474, 247] width 212 height 22
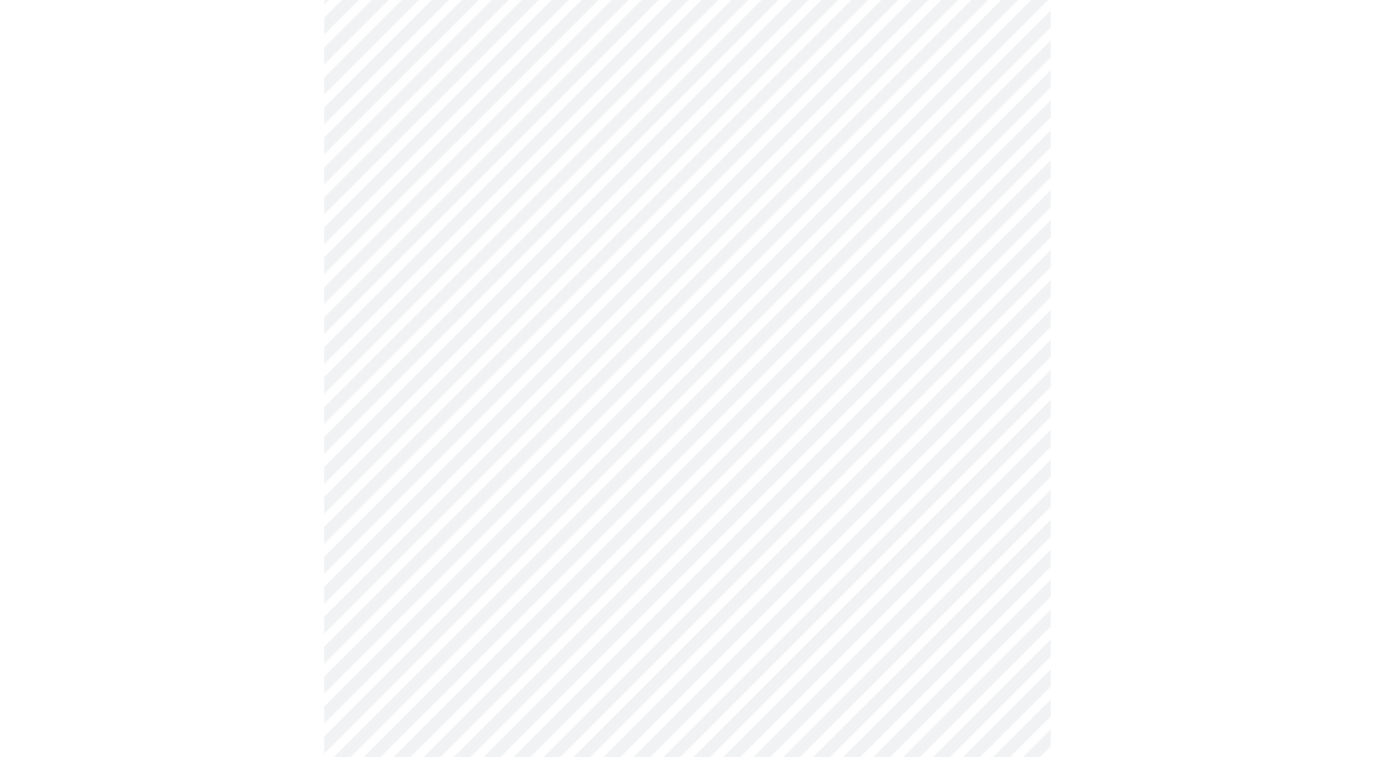
scroll to position [785, 0]
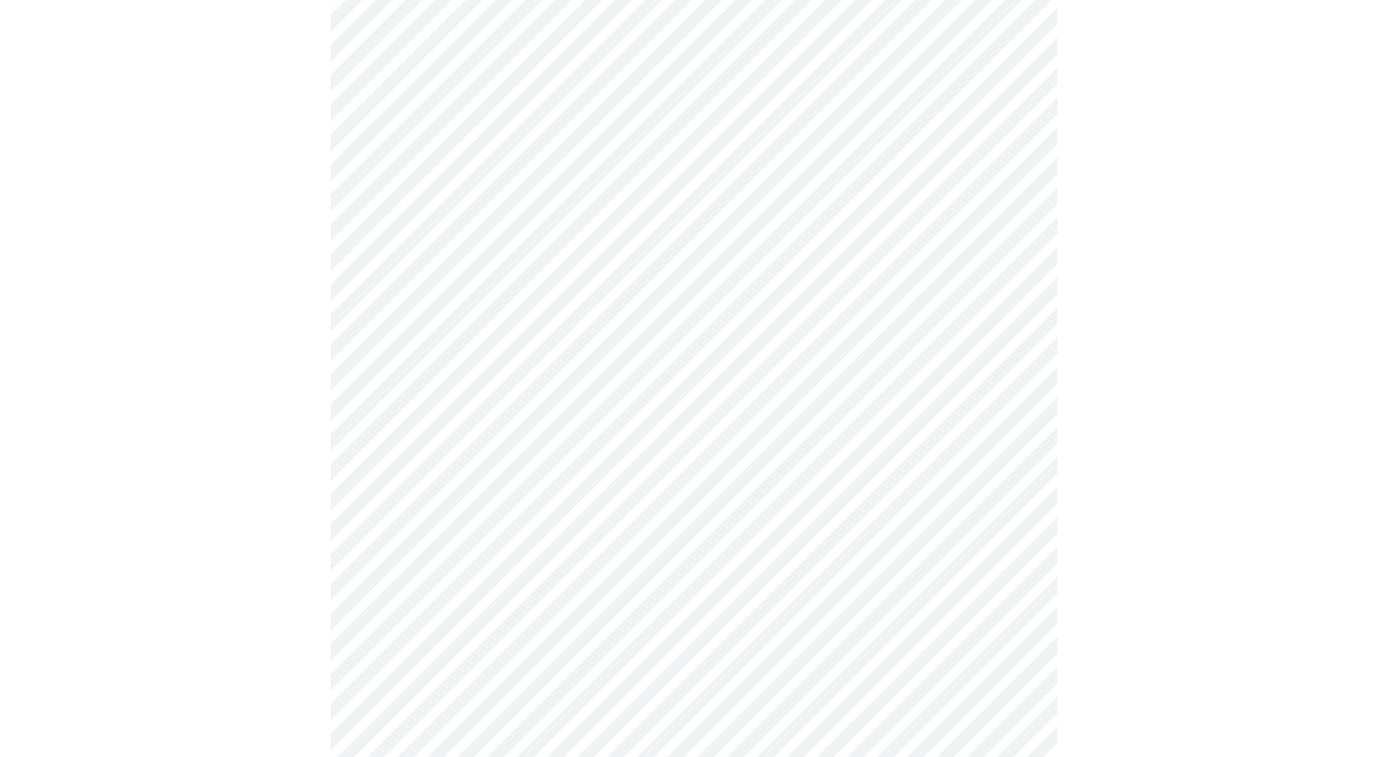
click at [554, 514] on body "MyMenopauseRx Appointments Messaging Labs Uploads Medications Community Refer a…" at bounding box center [693, 71] width 1373 height 1696
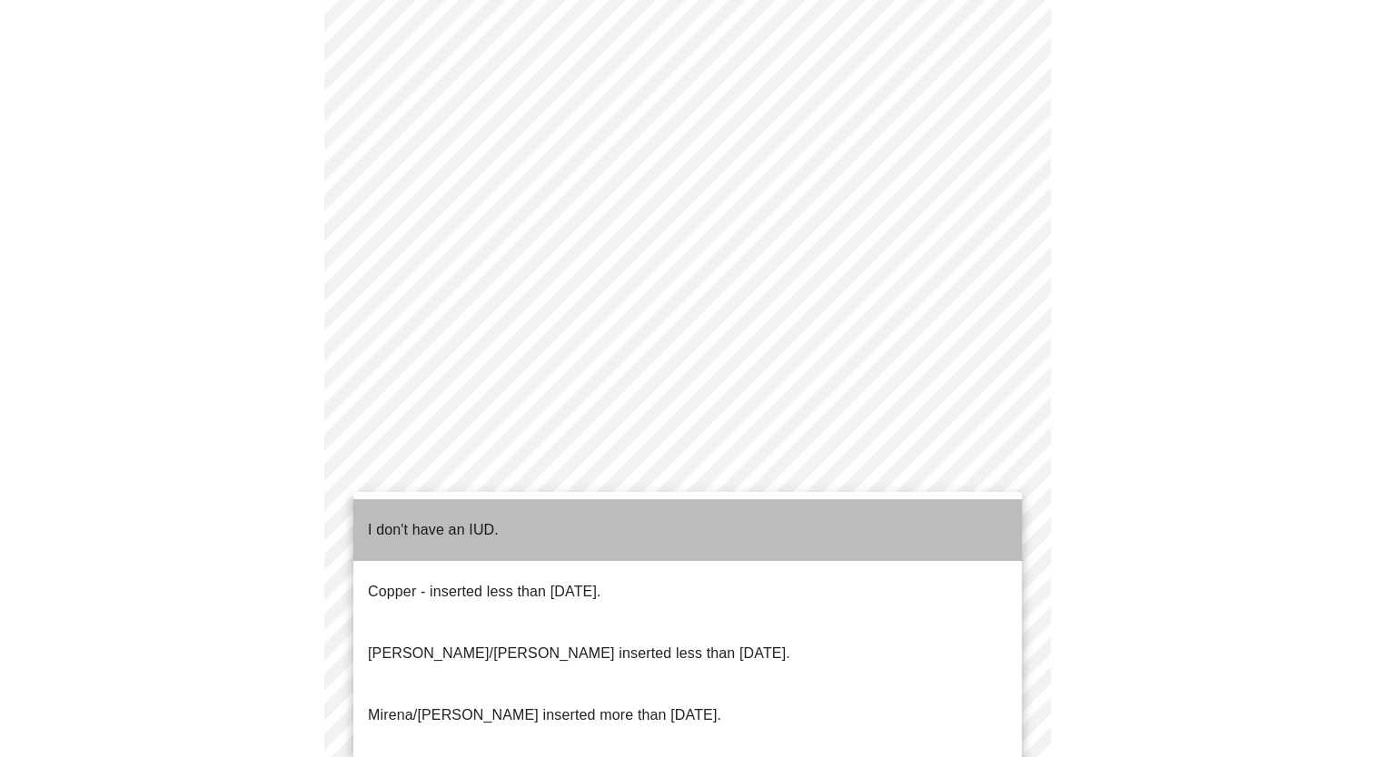
click at [470, 521] on p "I don't have an IUD." at bounding box center [433, 530] width 131 height 22
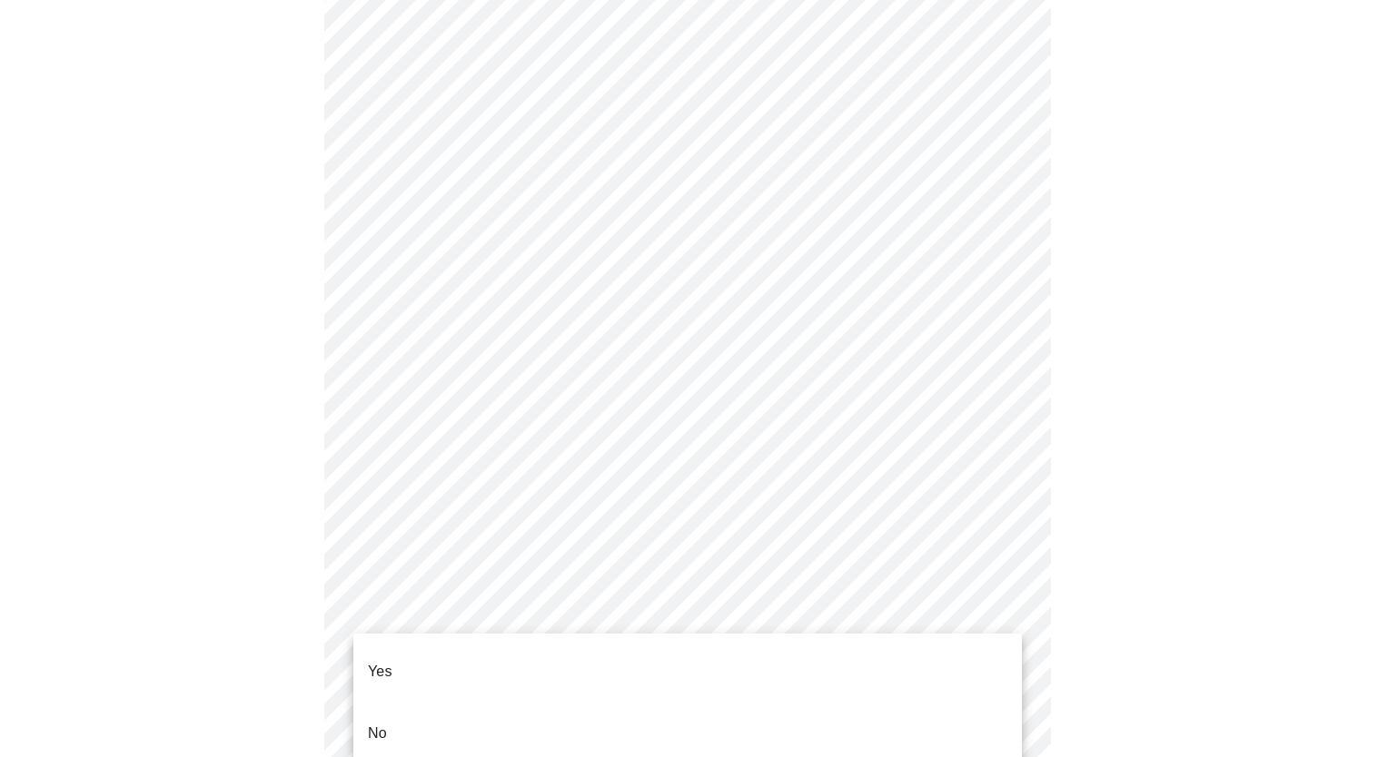
click at [490, 648] on body "MyMenopauseRx Appointments Messaging Labs Uploads Medications Community Refer a…" at bounding box center [693, 65] width 1373 height 1685
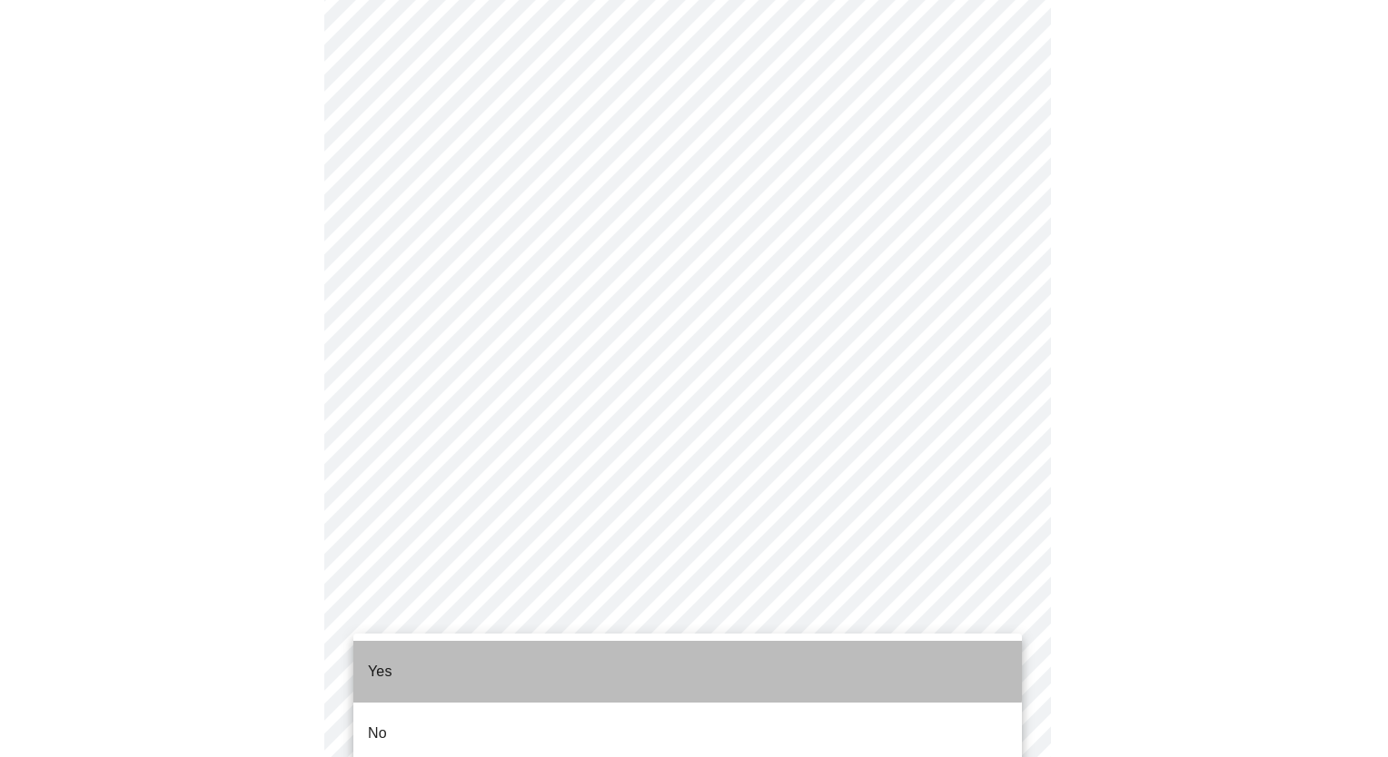
click at [448, 655] on li "Yes" at bounding box center [687, 672] width 668 height 62
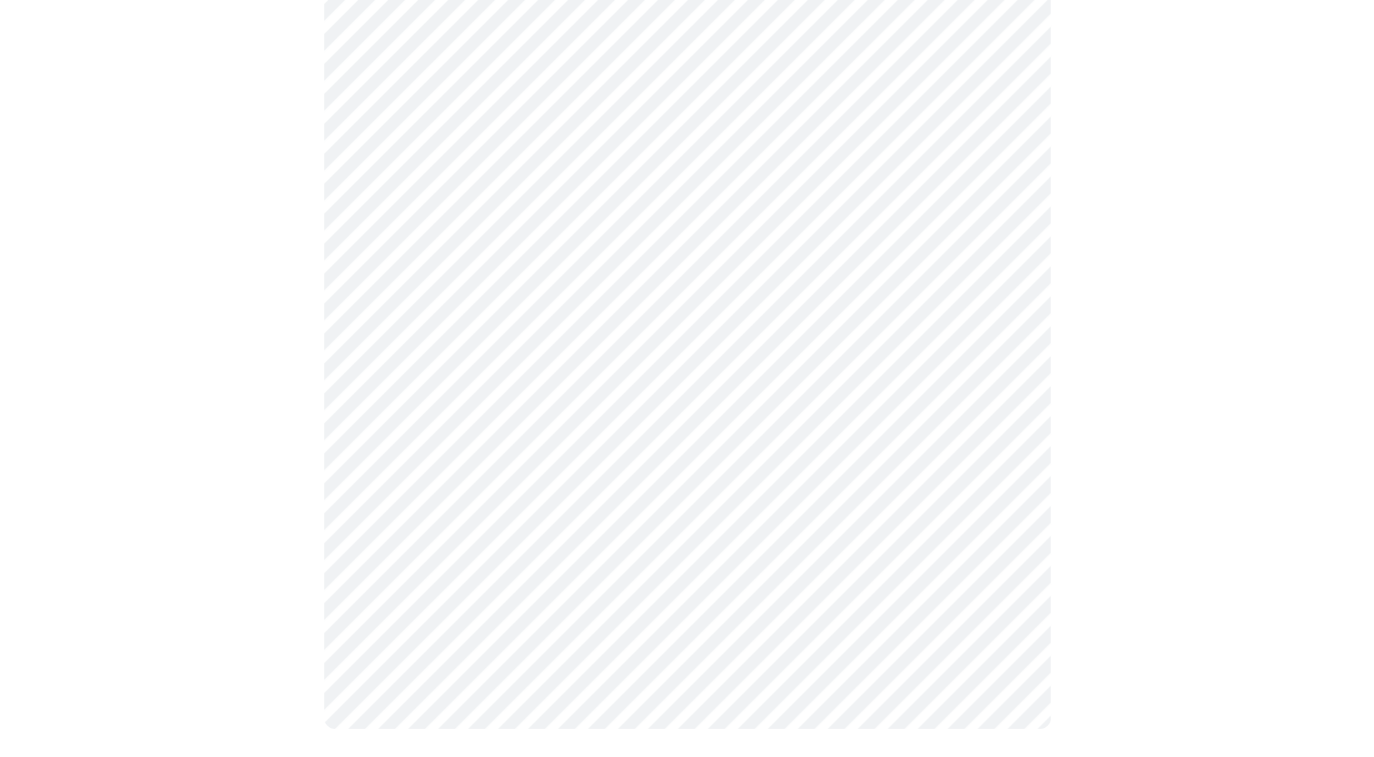
scroll to position [0, 0]
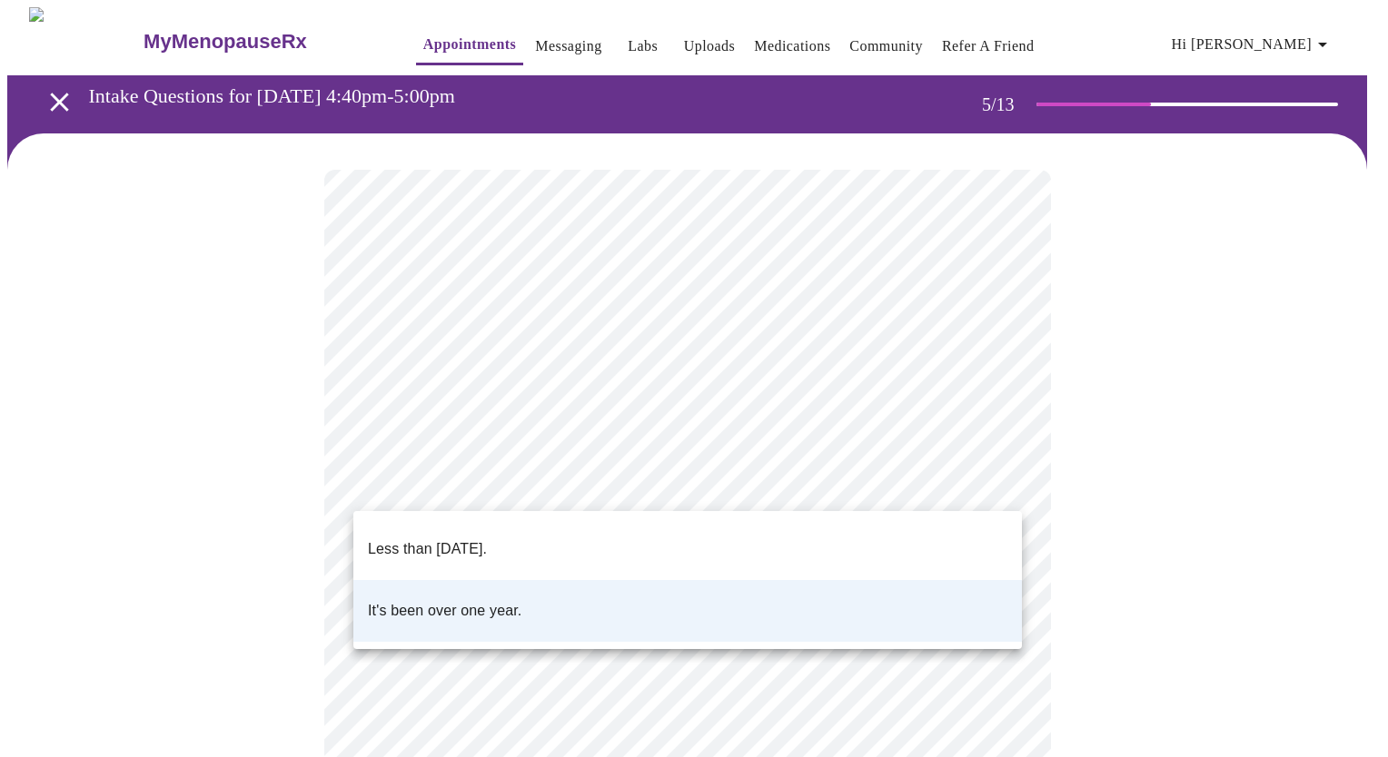
click at [517, 467] on body "MyMenopauseRx Appointments Messaging Labs Uploads Medications Community Refer a…" at bounding box center [693, 677] width 1373 height 1341
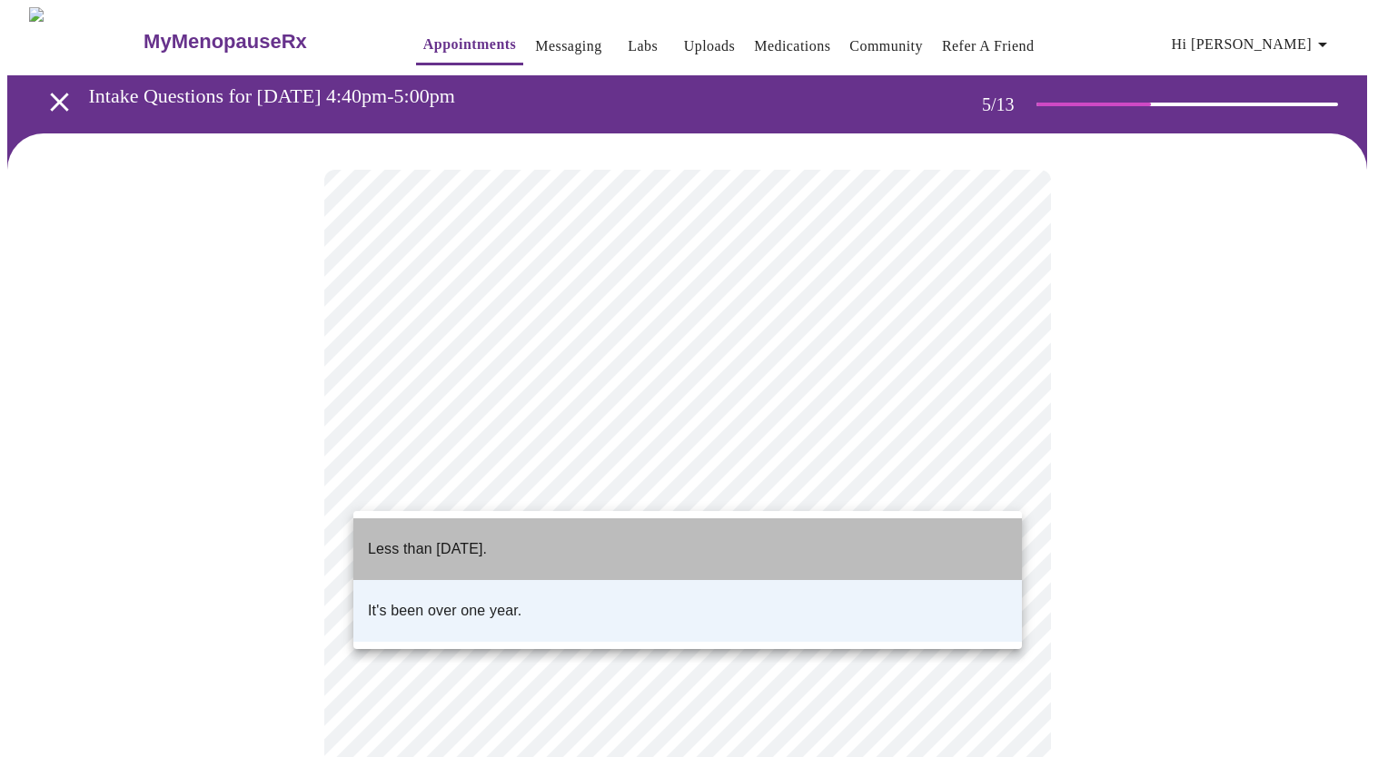
click at [487, 539] on p "Less than [DATE]." at bounding box center [427, 550] width 119 height 22
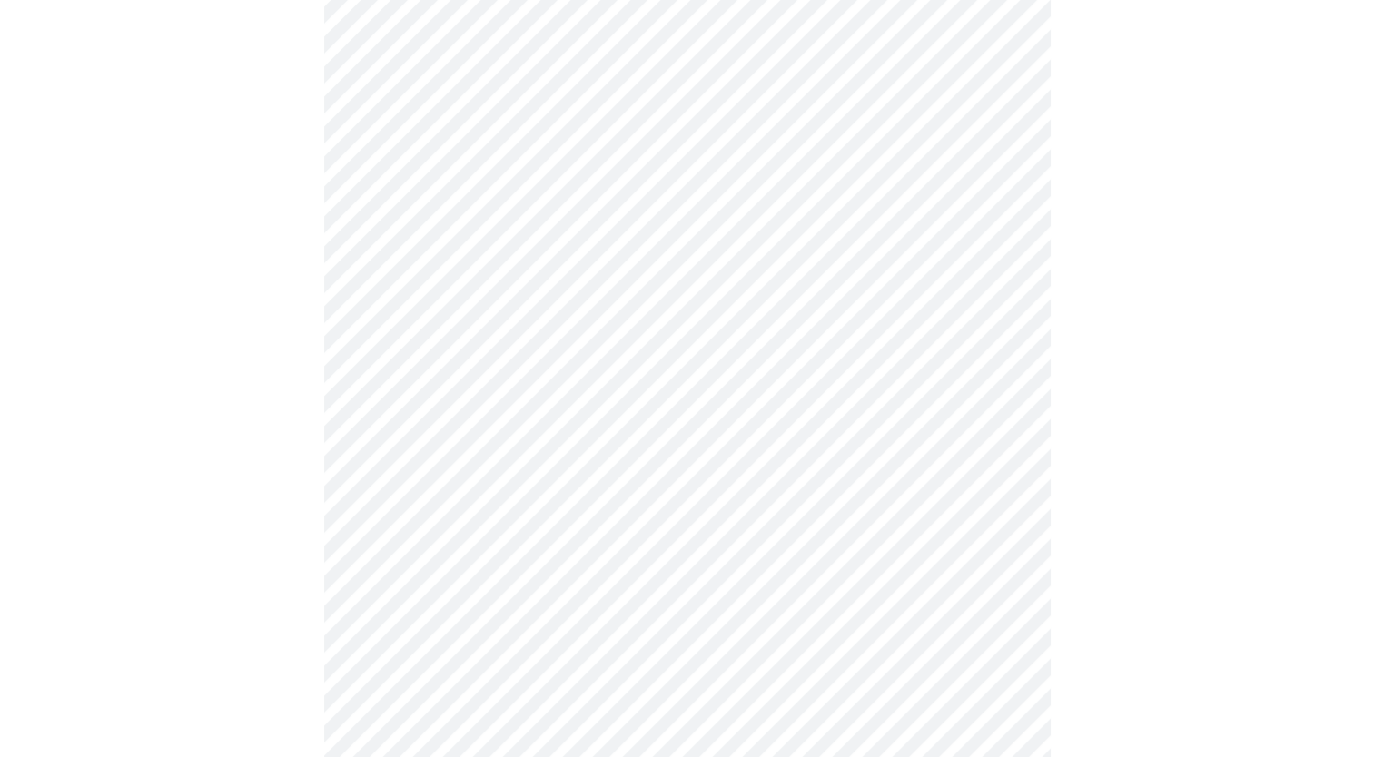
scroll to position [254, 0]
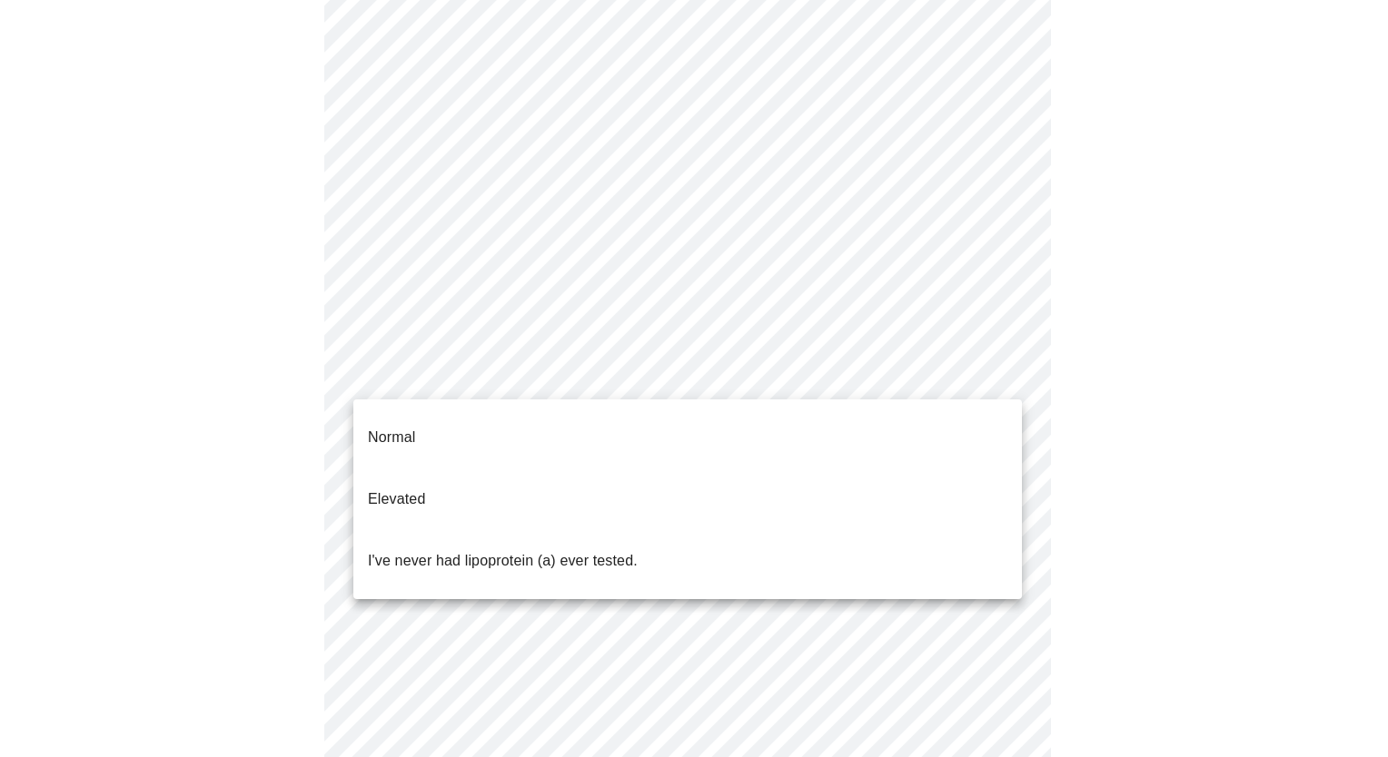
click at [592, 371] on body "MyMenopauseRx Appointments Messaging Labs Uploads Medications Community Refer a…" at bounding box center [693, 423] width 1373 height 1341
click at [994, 223] on div at bounding box center [694, 378] width 1388 height 757
click at [618, 366] on body "MyMenopauseRx Appointments Messaging Labs Uploads Medications Community Refer a…" at bounding box center [693, 423] width 1373 height 1341
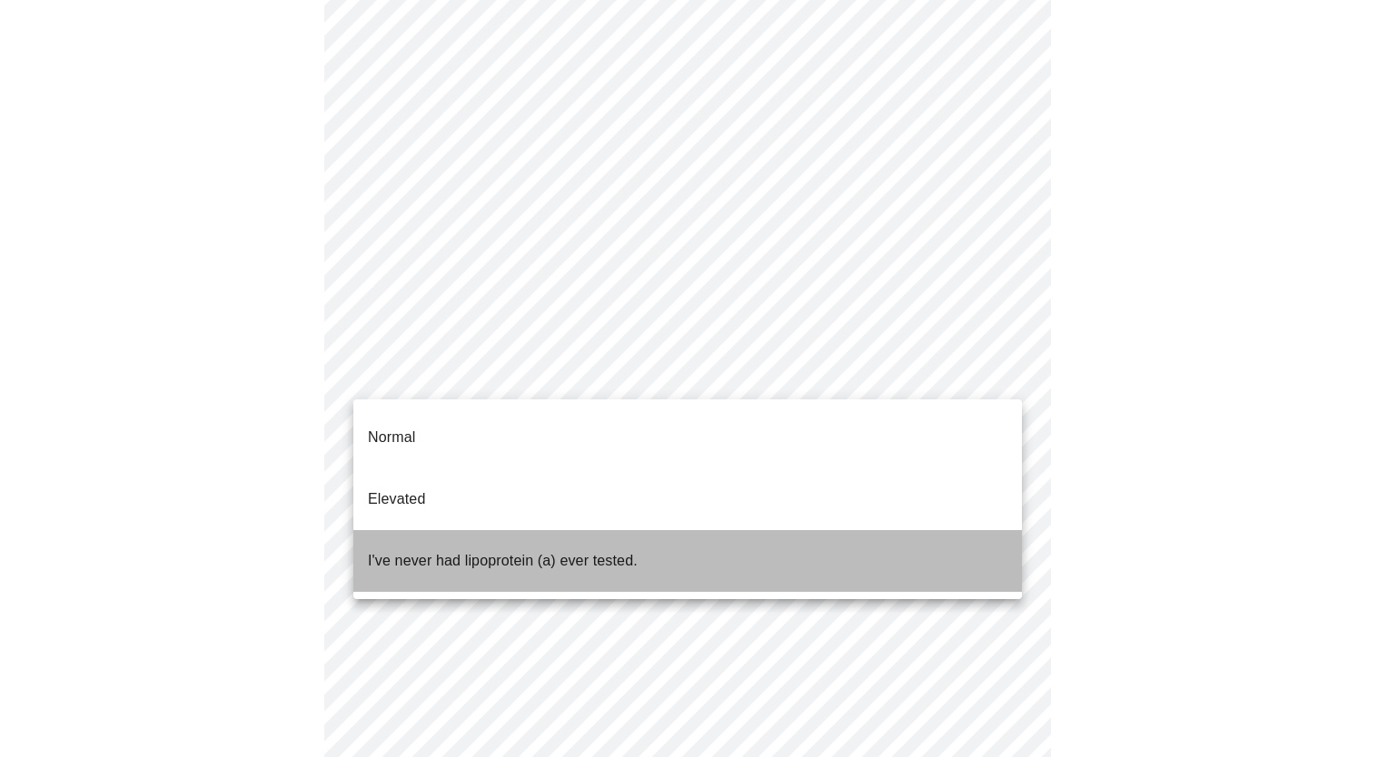
click at [504, 550] on p "I've never had lipoprotein (a) ever tested." at bounding box center [503, 561] width 270 height 22
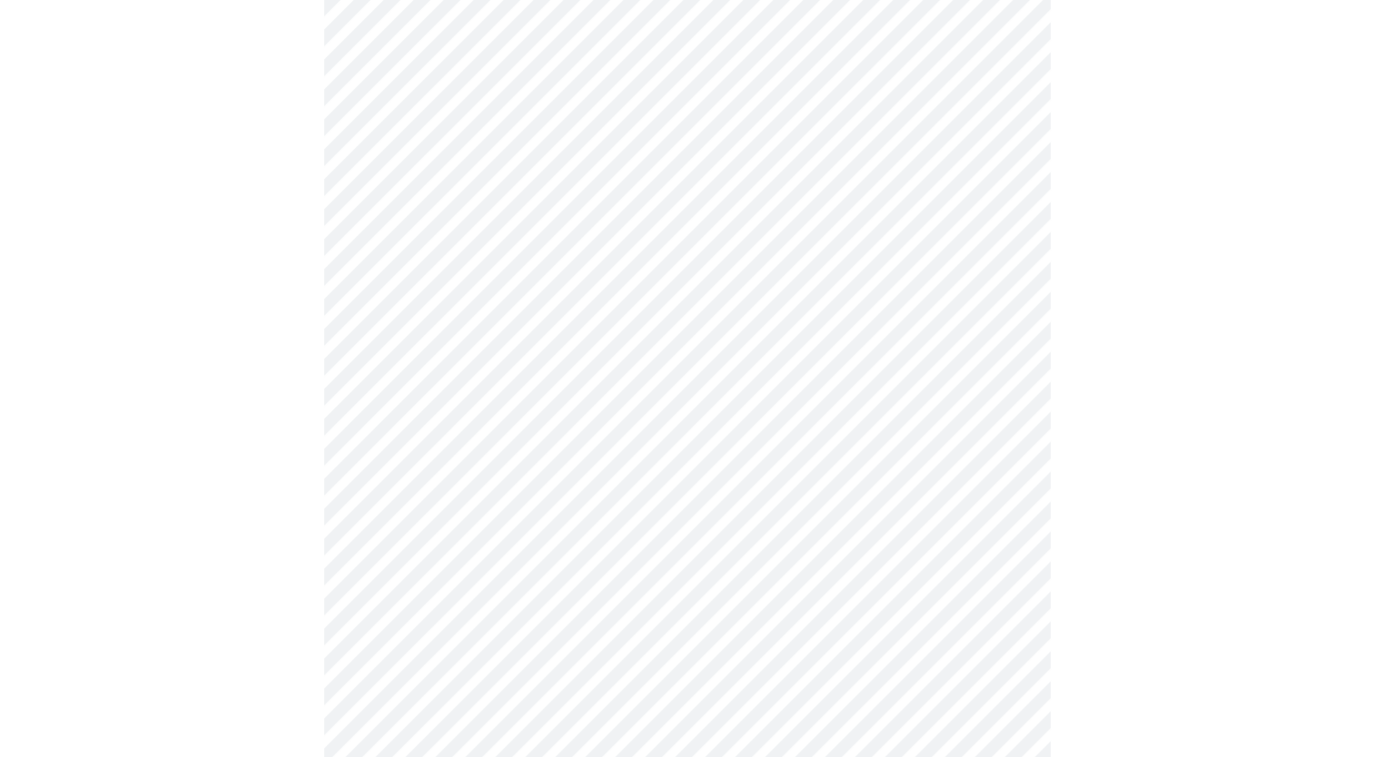
scroll to position [4606, 0]
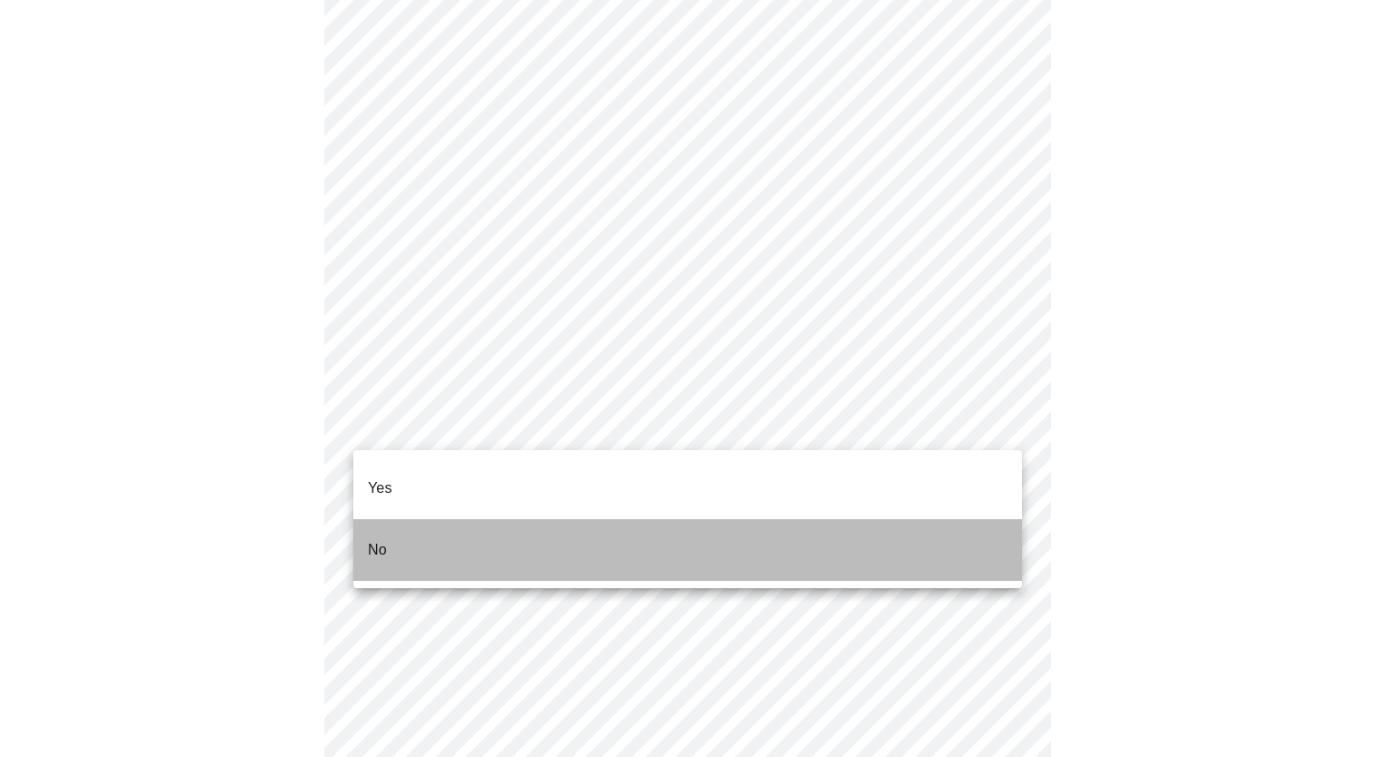
click at [529, 534] on li "No" at bounding box center [687, 550] width 668 height 62
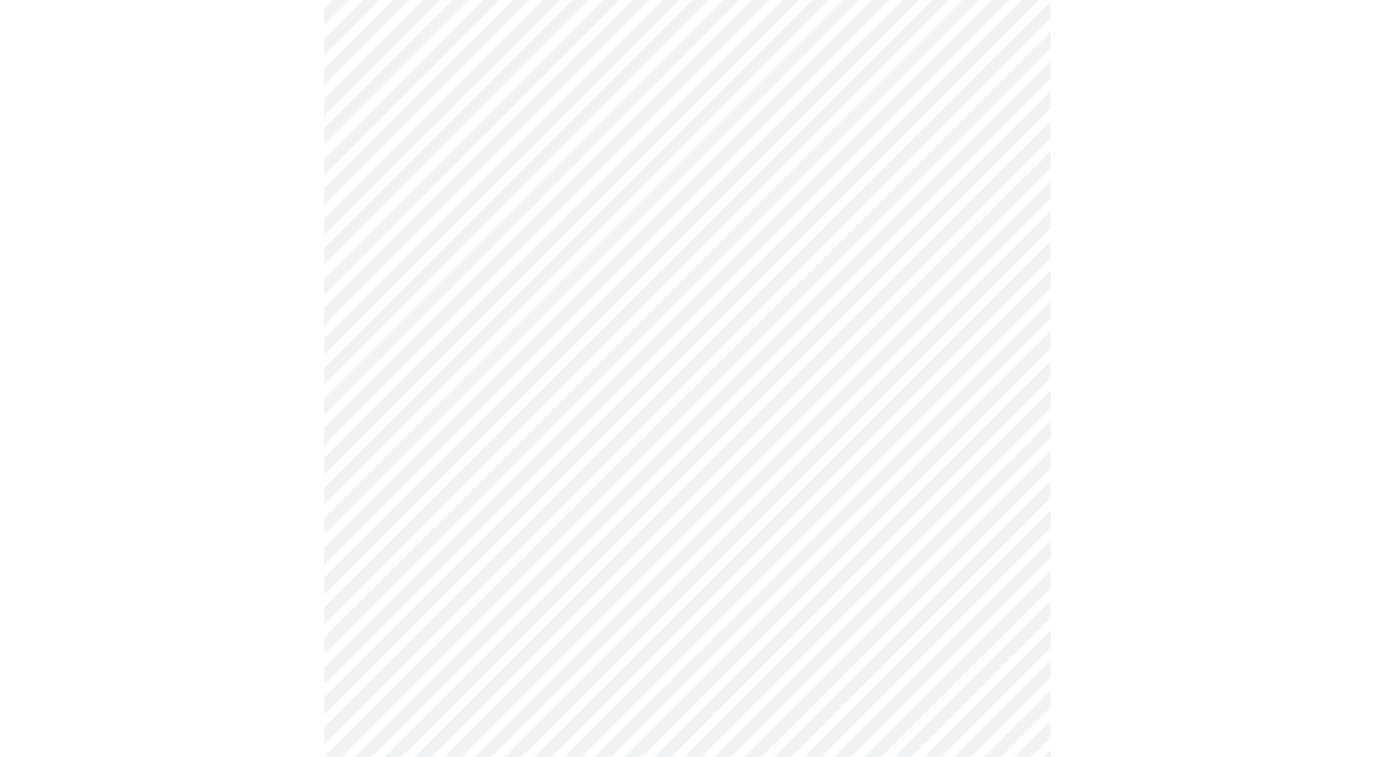
scroll to position [596, 0]
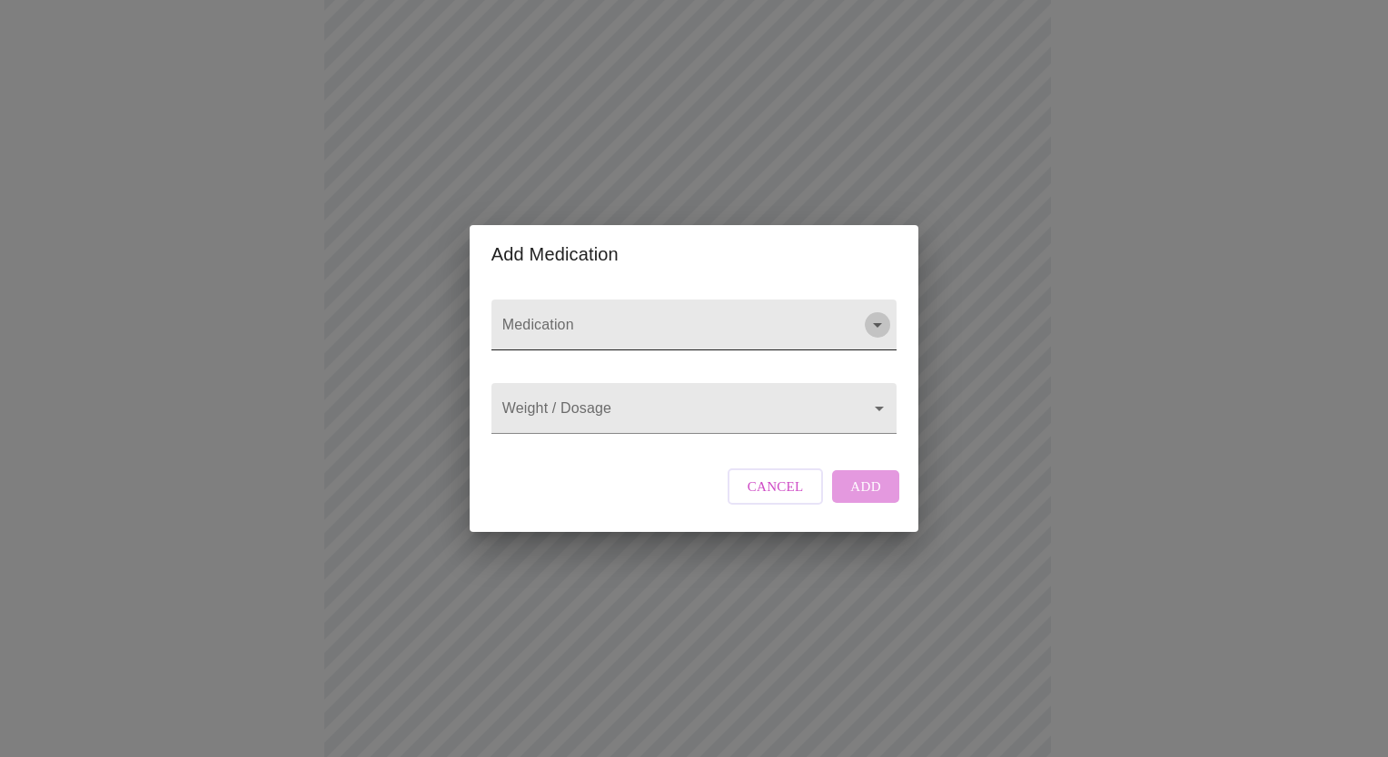
click at [869, 315] on icon "Open" at bounding box center [877, 325] width 22 height 22
click at [765, 499] on span "Cancel" at bounding box center [775, 487] width 56 height 24
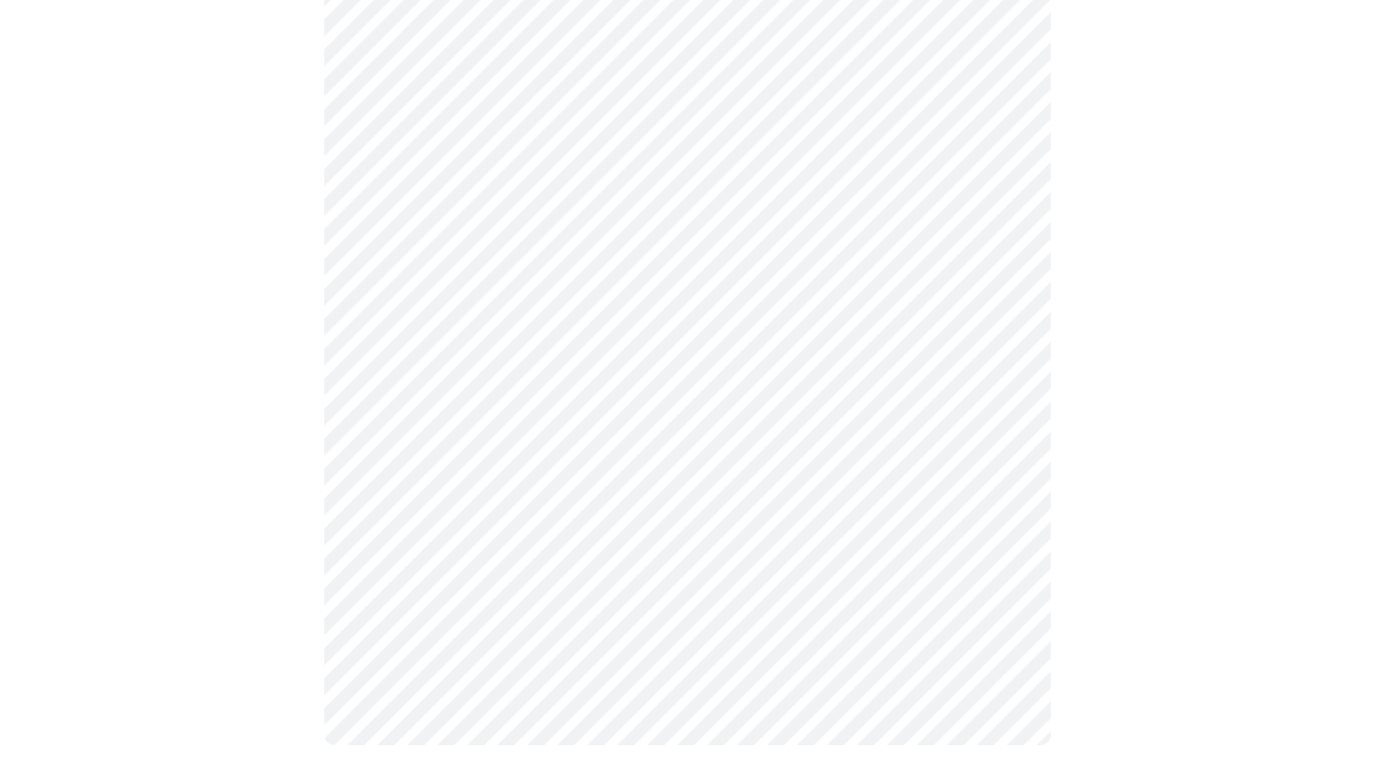
scroll to position [1306, 0]
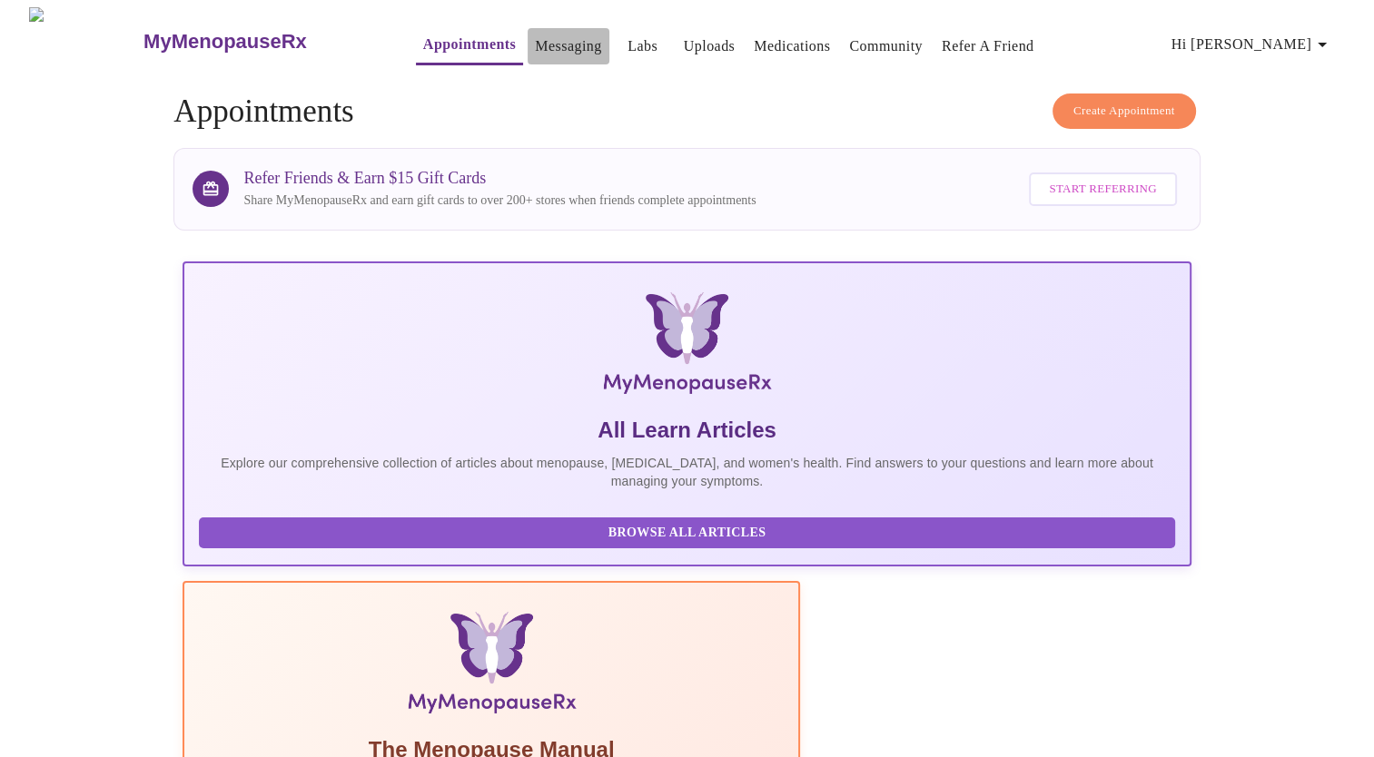
click at [535, 38] on link "Messaging" at bounding box center [568, 46] width 66 height 25
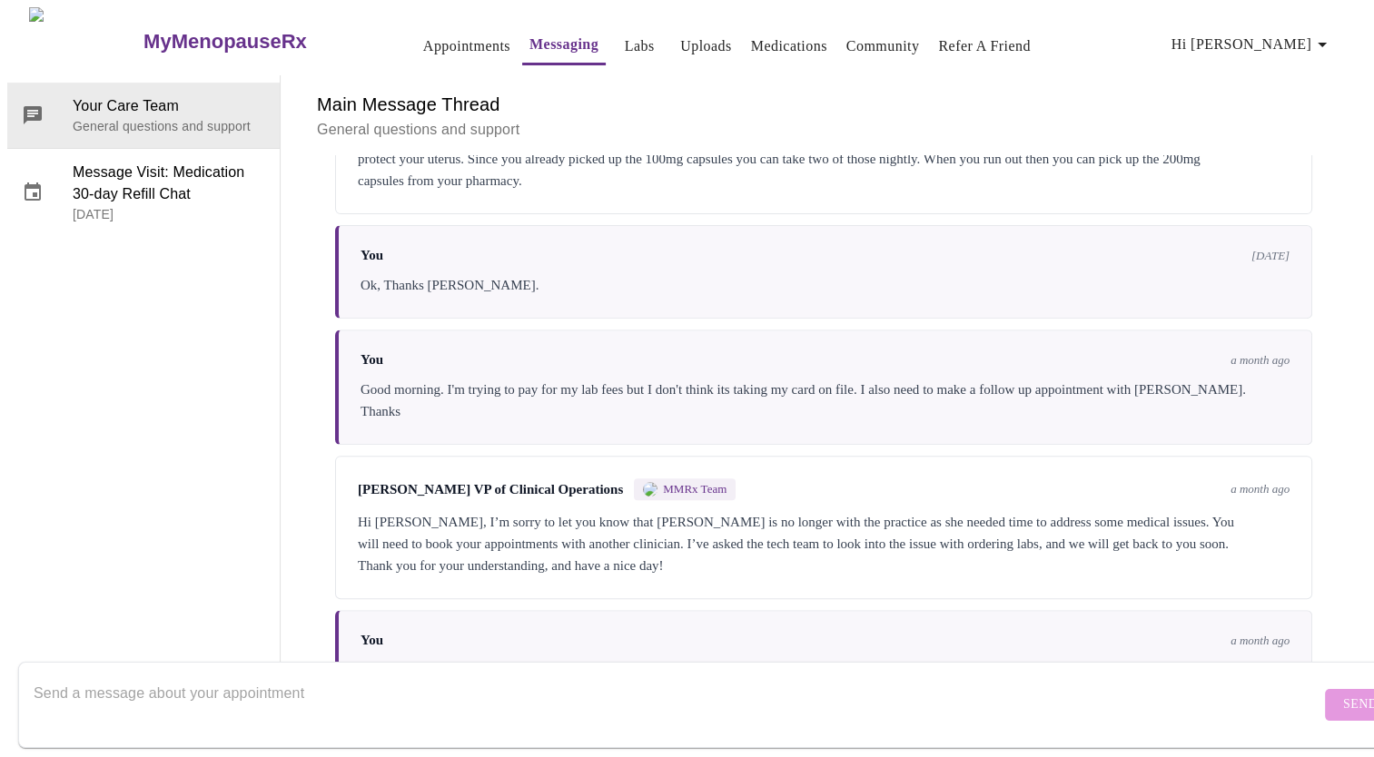
scroll to position [701, 0]
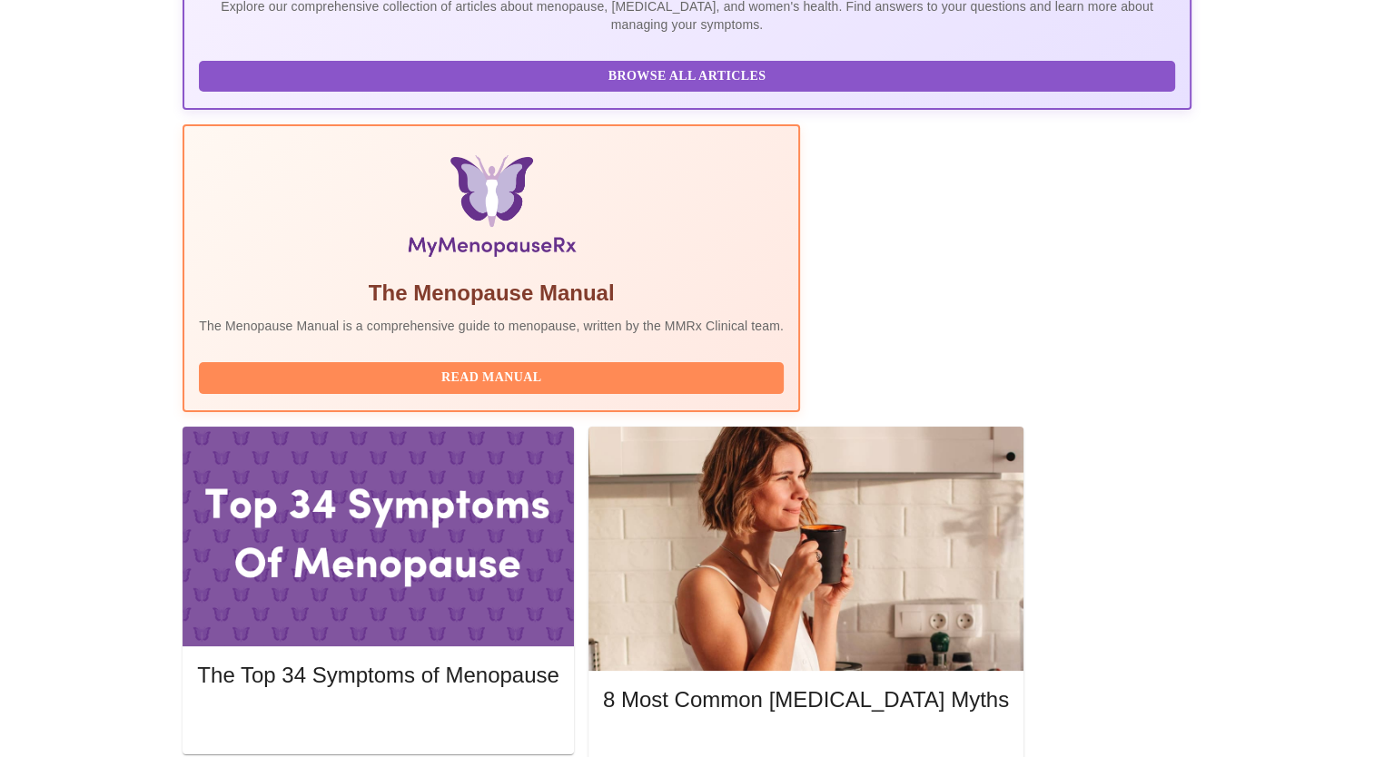
scroll to position [460, 0]
